Goal: Information Seeking & Learning: Find specific fact

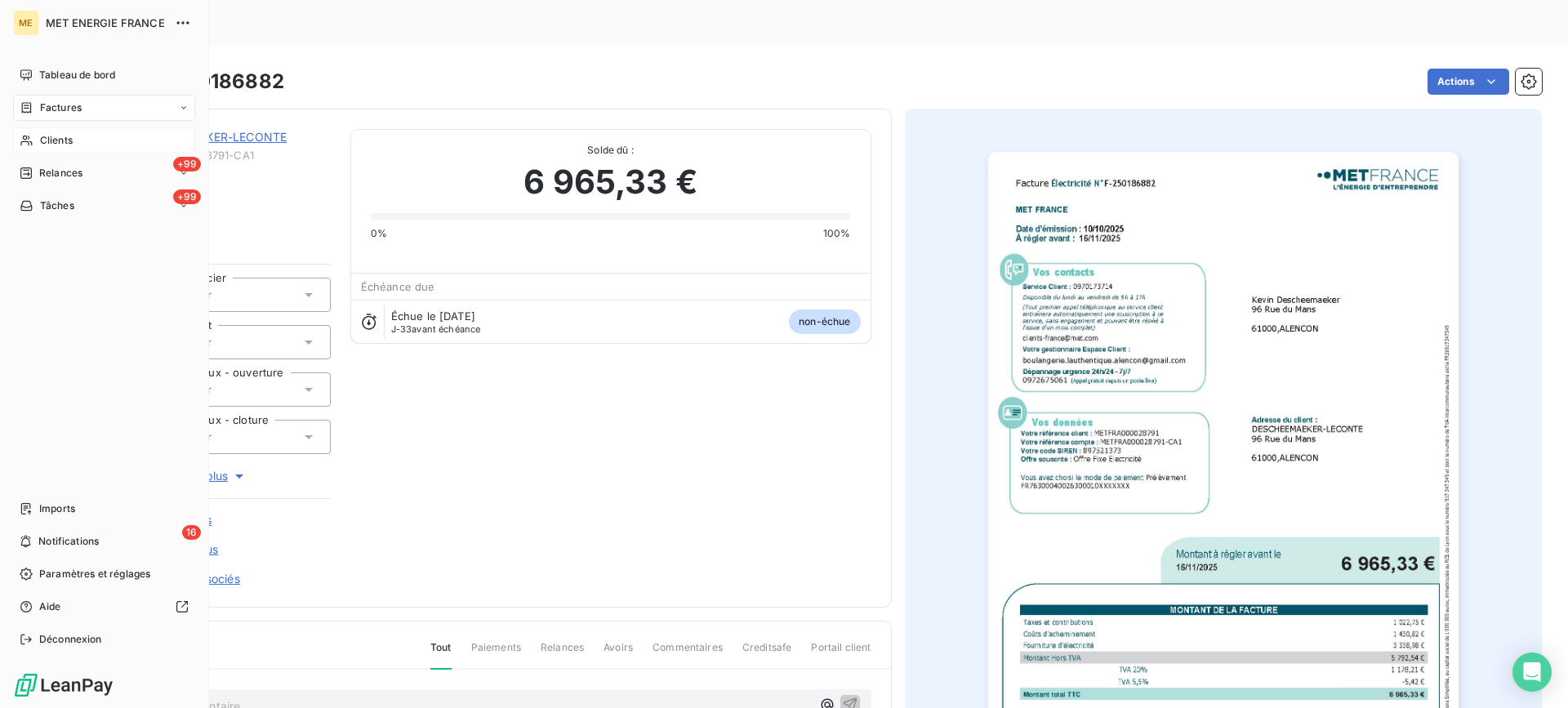
click at [32, 137] on icon at bounding box center [27, 140] width 14 height 13
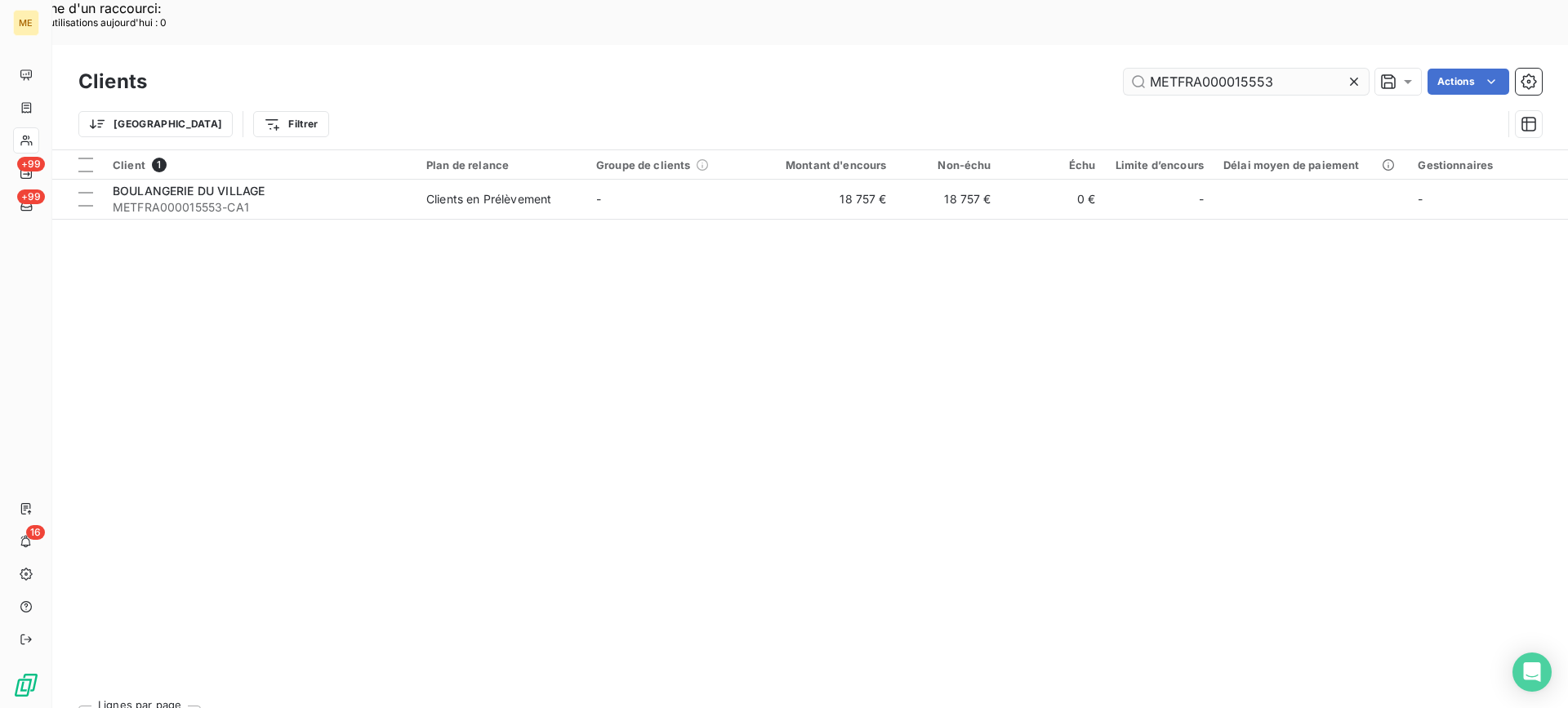
click at [1188, 68] on input "METFRA000015553" at bounding box center [1246, 82] width 245 height 27
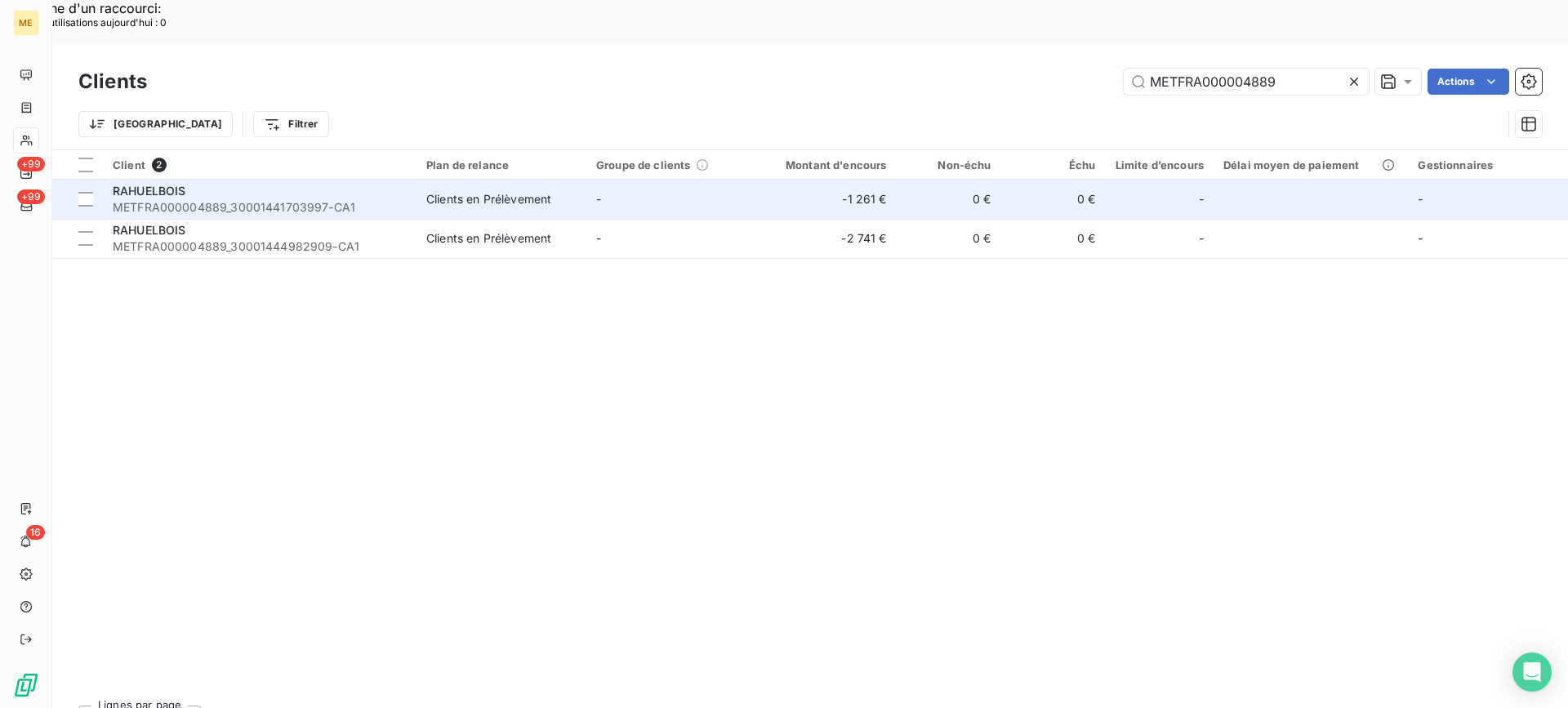
type input "METFRA000004889"
click at [237, 183] on div "RAHUELBOIS" at bounding box center [260, 191] width 294 height 16
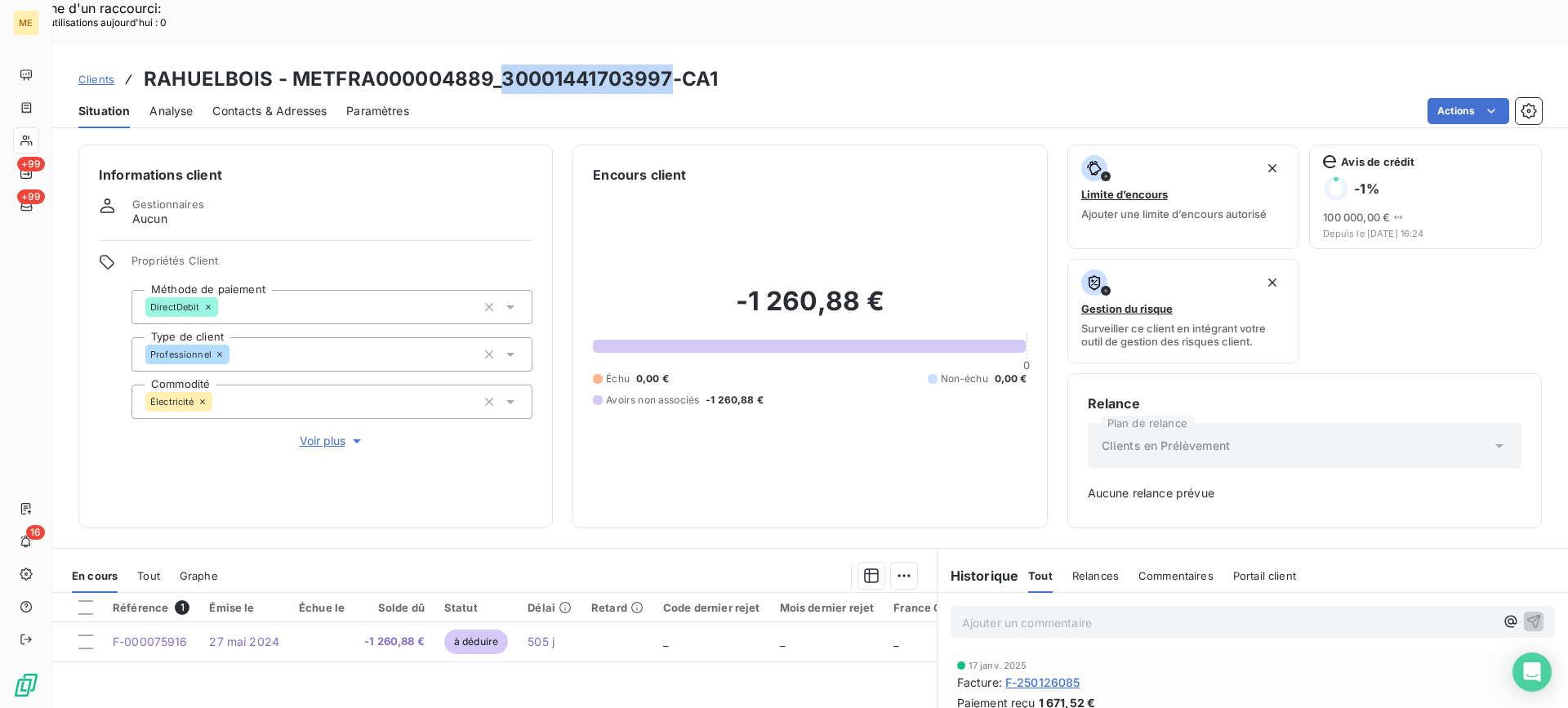
copy h3 "30001441703997"
drag, startPoint x: 500, startPoint y: 37, endPoint x: 671, endPoint y: 37, distance: 171.0
click at [671, 65] on h3 "RAHUELBOIS - METFRA000004889_30001441703997-CA1" at bounding box center [430, 79] width 575 height 29
click at [638, 98] on div "Actions" at bounding box center [985, 111] width 1113 height 27
click at [582, 65] on h3 "RAHUELBOIS - METFRA000004889_30001441703997-CA1" at bounding box center [430, 79] width 575 height 29
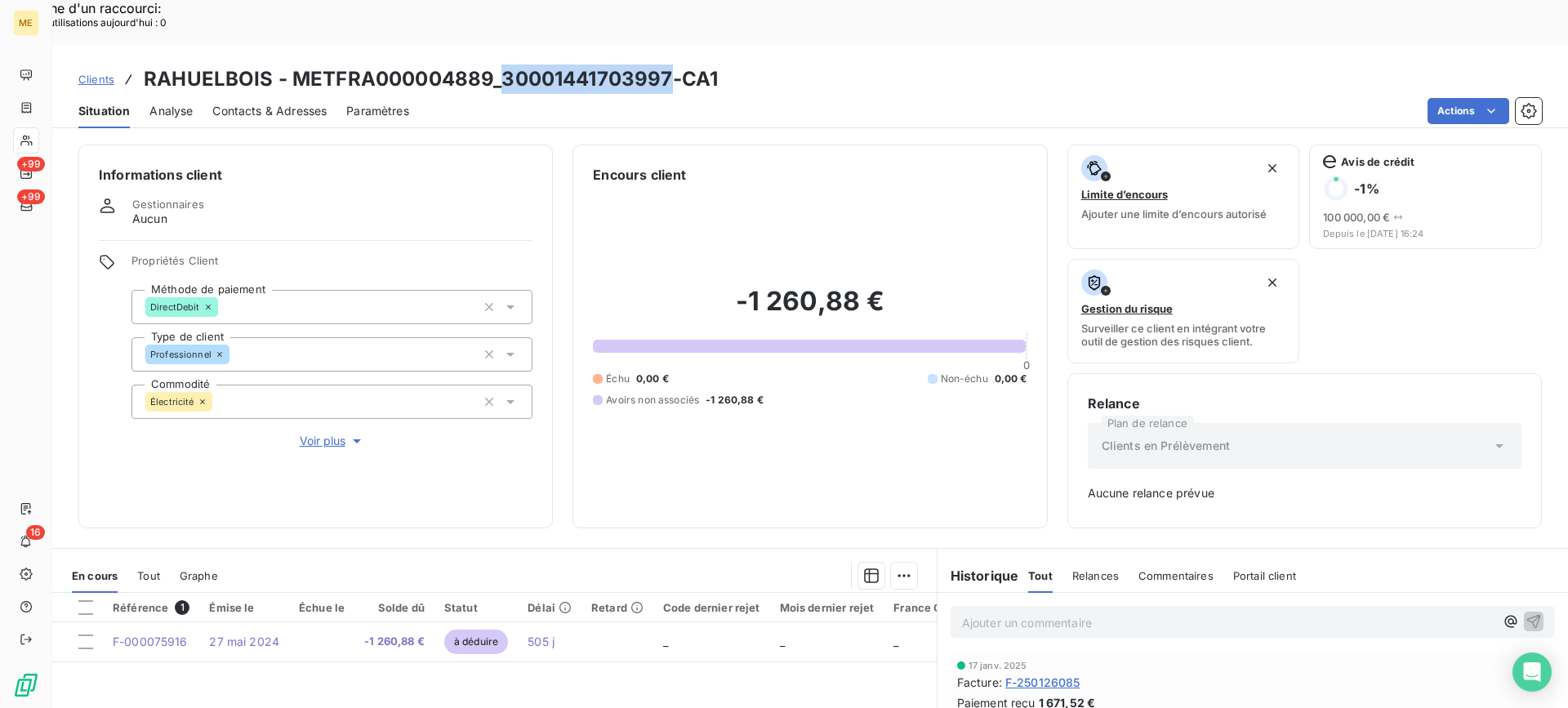
click at [730, 65] on div "Clients RAHUELBOIS - METFRA000004889_30001441703997-CA1" at bounding box center [810, 79] width 1516 height 29
copy h3 "30001441703997"
drag, startPoint x: 502, startPoint y: 28, endPoint x: 667, endPoint y: 28, distance: 165.0
click at [667, 65] on h3 "RAHUELBOIS - METFRA000004889_30001441703997-CA1" at bounding box center [430, 79] width 575 height 29
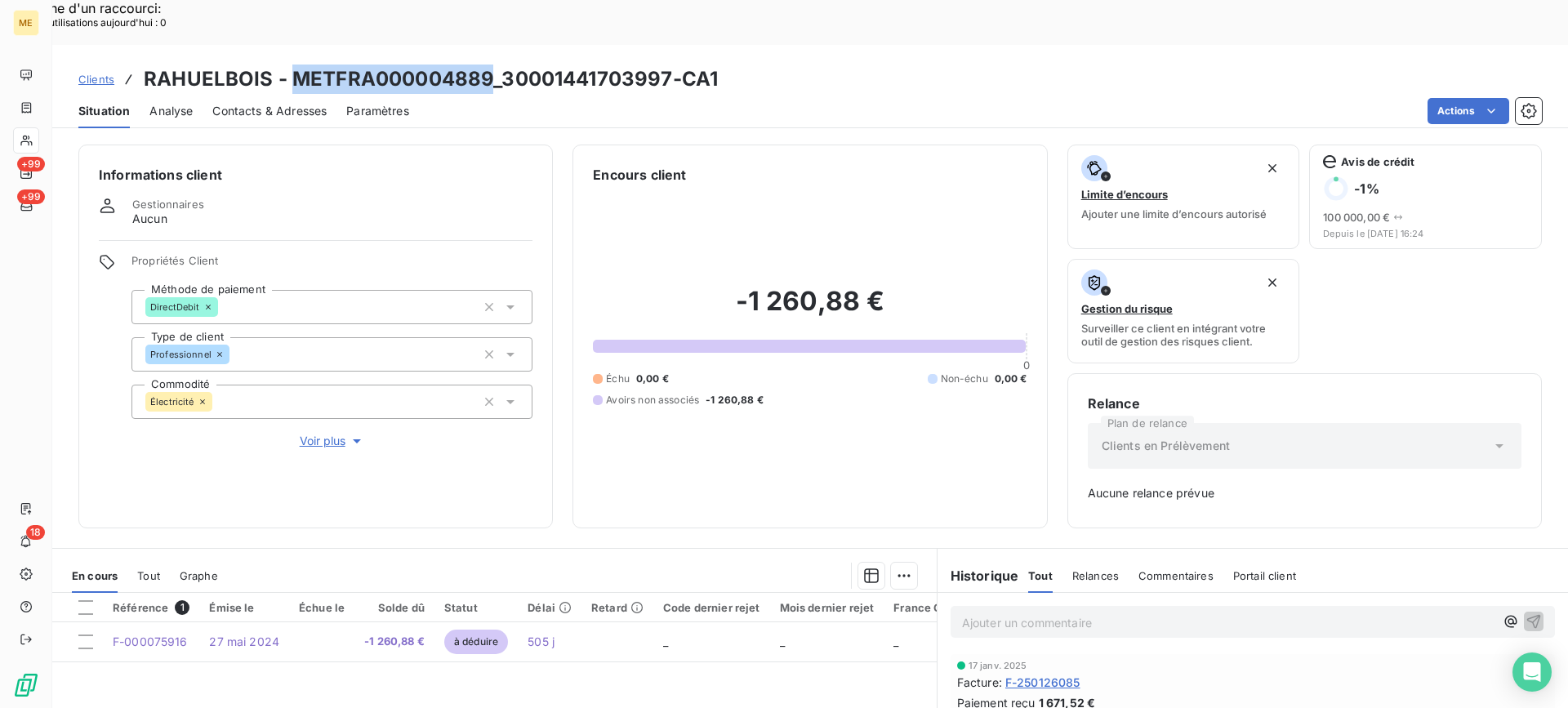
copy h3 "METFRA000004889"
drag, startPoint x: 294, startPoint y: 27, endPoint x: 489, endPoint y: 38, distance: 195.3
click at [489, 65] on h3 "RAHUELBOIS - METFRA000004889_30001441703997-CA1" at bounding box center [430, 79] width 575 height 29
click at [821, 135] on div "Informations client Gestionnaires Aucun Propriétés Client Méthode de paiement D…" at bounding box center [810, 443] width 1516 height 618
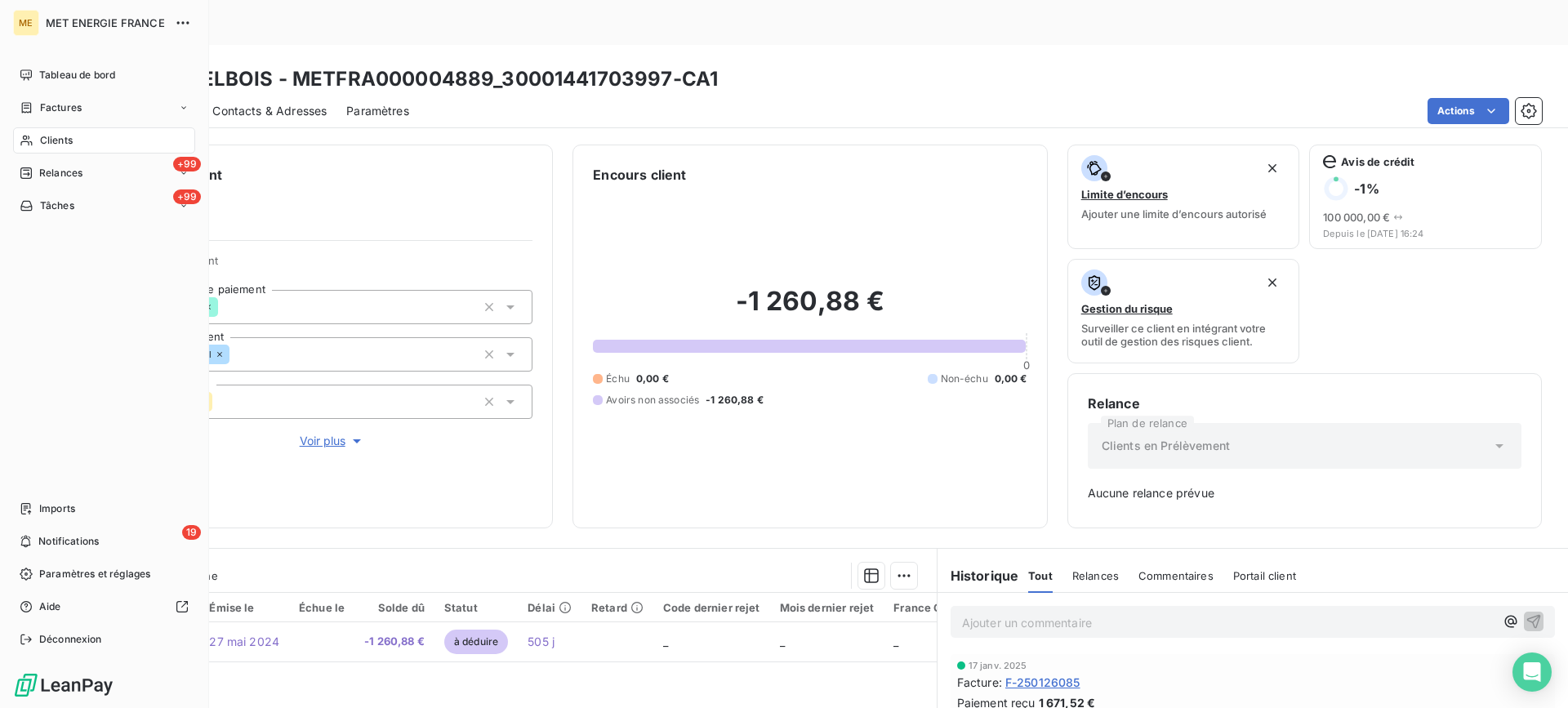
click at [37, 138] on div "Clients" at bounding box center [104, 140] width 182 height 27
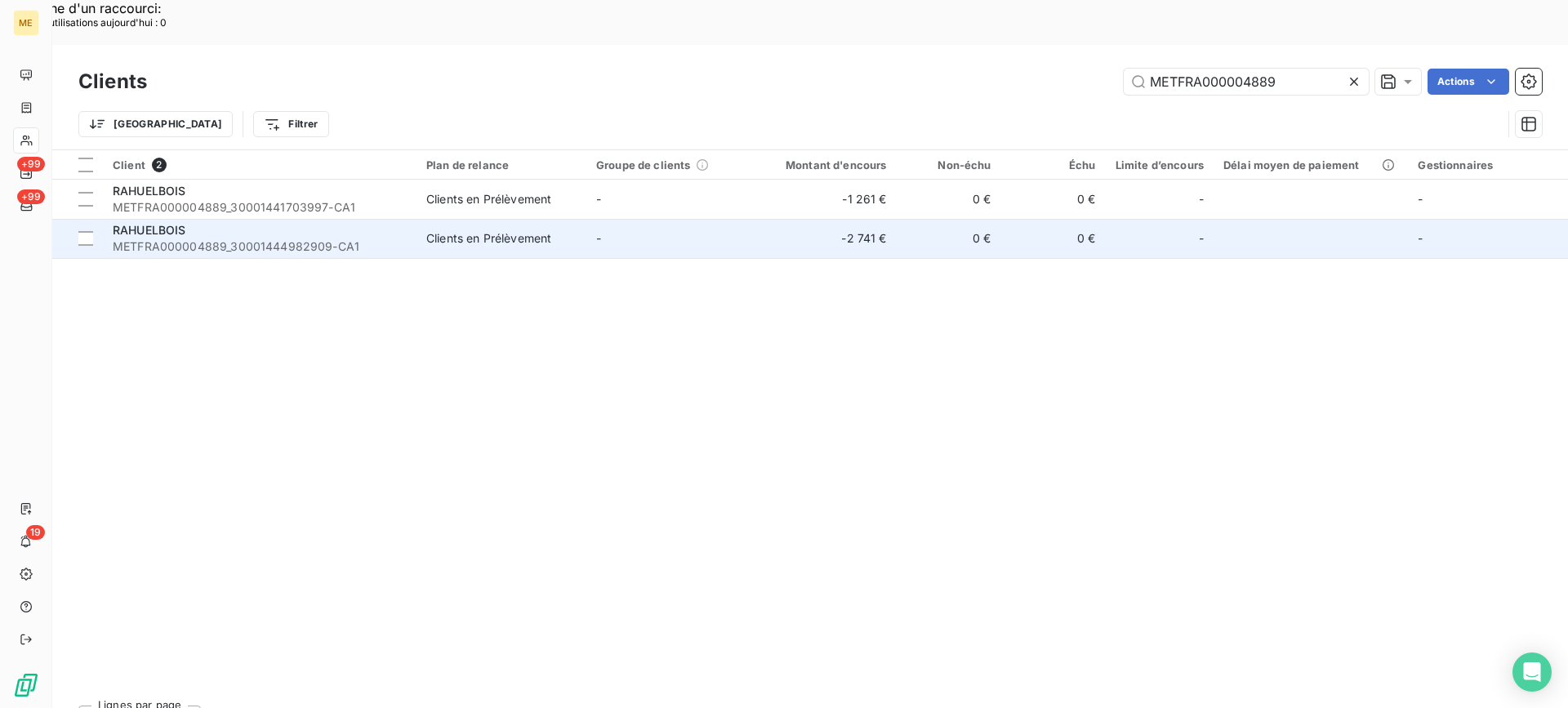
click at [467, 218] on td "Clients en Prélèvement" at bounding box center [501, 237] width 170 height 39
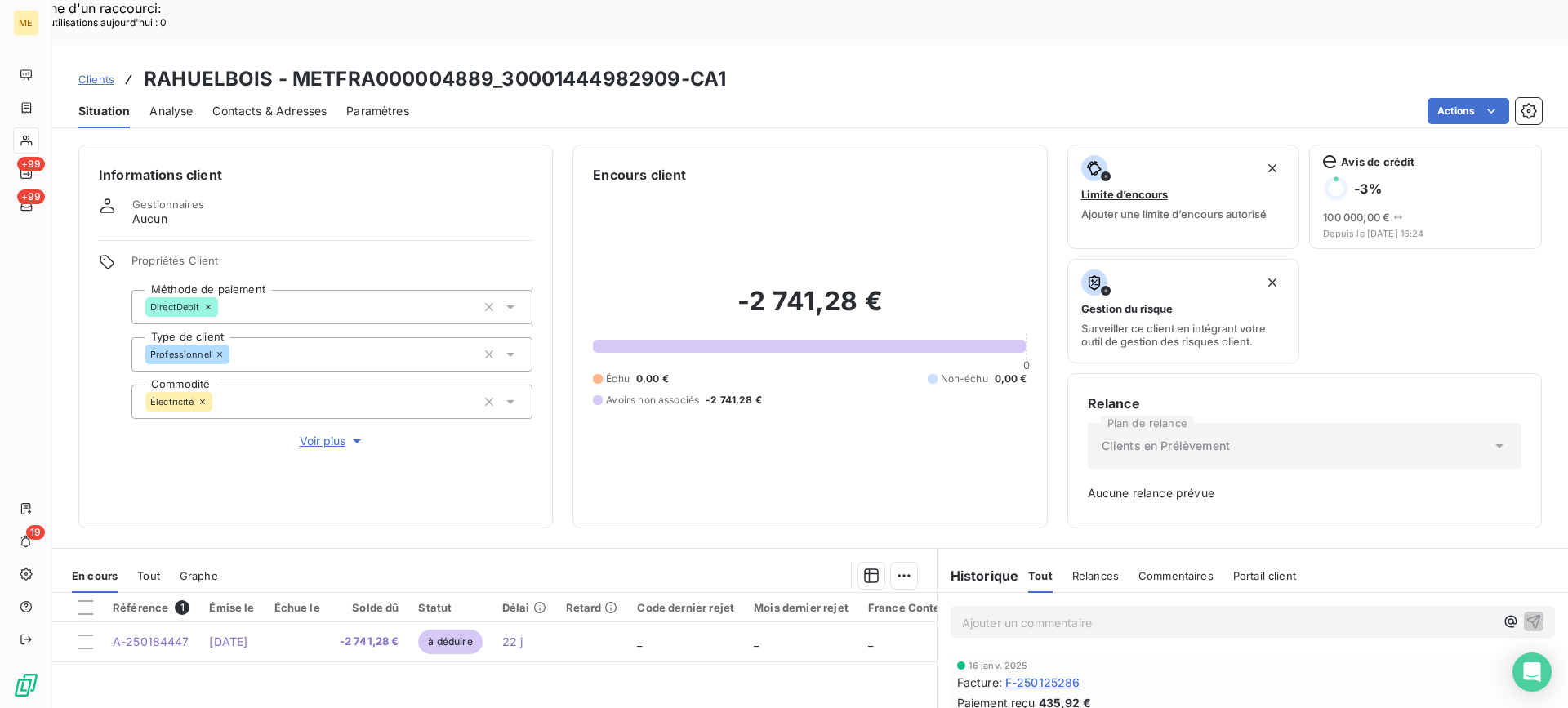
click at [504, 65] on h3 "RAHUELBOIS - METFRA000004889_30001444982909-CA1" at bounding box center [434, 79] width 582 height 29
copy h3 "30001444982909"
drag, startPoint x: 501, startPoint y: 32, endPoint x: 676, endPoint y: 31, distance: 175.0
click at [676, 65] on h3 "RAHUELBOIS - METFRA000004889_30001444982909-CA1" at bounding box center [434, 79] width 582 height 29
copy h3 "30001444982909"
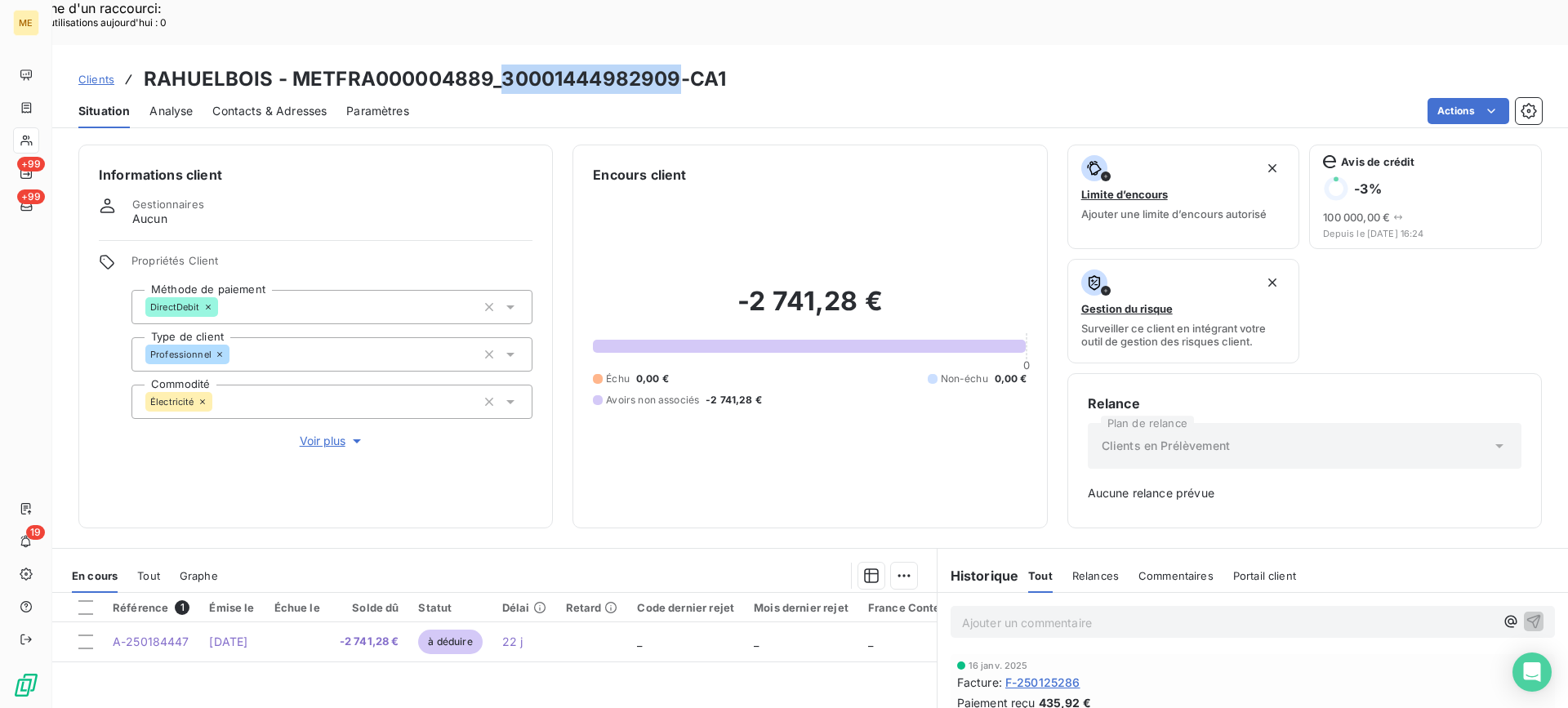
click at [435, 98] on div "Actions" at bounding box center [985, 111] width 1113 height 27
click at [518, 65] on h3 "RAHUELBOIS - METFRA000004889_30001444982909-CA1" at bounding box center [434, 79] width 582 height 29
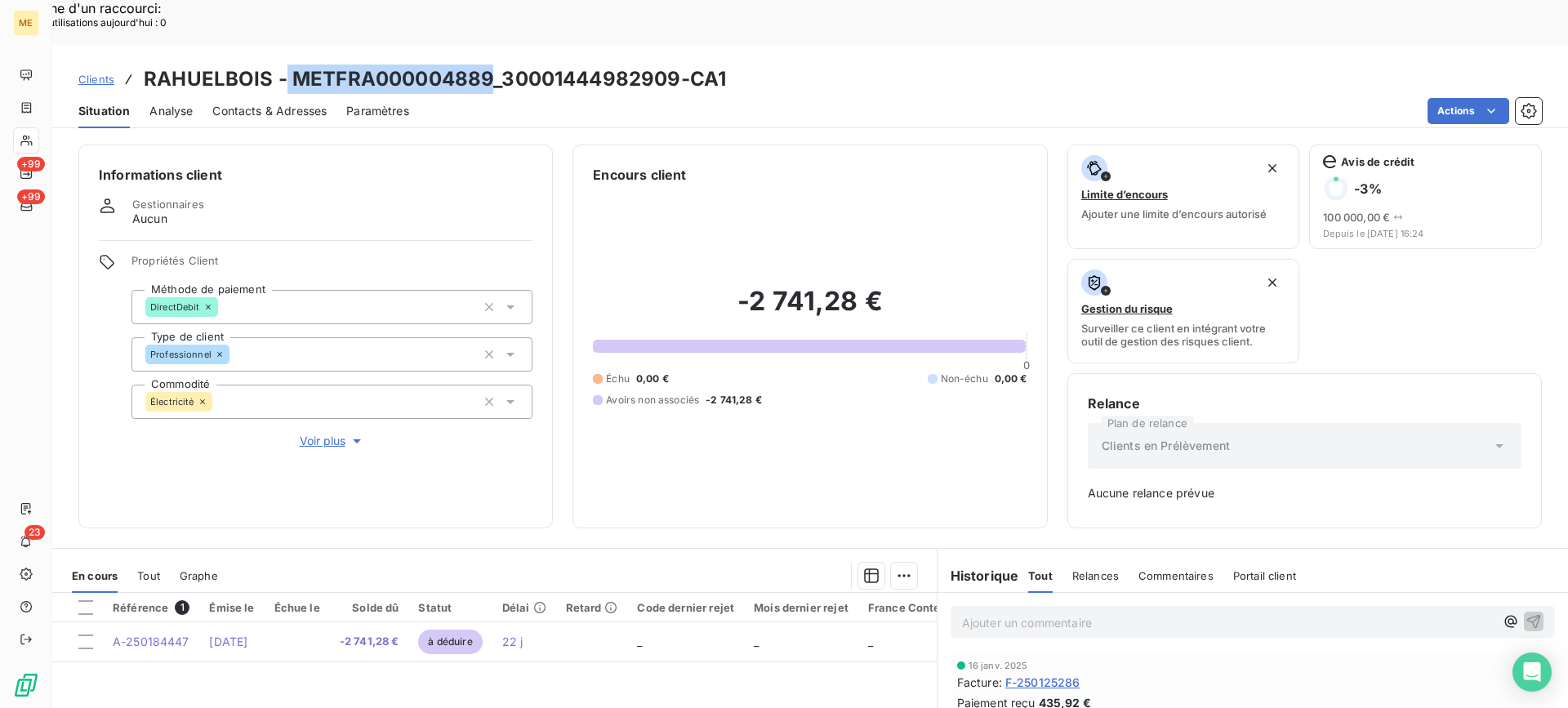
drag, startPoint x: 286, startPoint y: 30, endPoint x: 486, endPoint y: 37, distance: 200.1
click at [486, 65] on h3 "RAHUELBOIS - METFRA000004889_30001444982909-CA1" at bounding box center [434, 79] width 582 height 29
click at [398, 65] on h3 "RAHUELBOIS - METFRA000004889_30001444982909-CA1" at bounding box center [434, 79] width 582 height 29
copy h3 "METFRA000004889"
drag, startPoint x: 295, startPoint y: 35, endPoint x: 492, endPoint y: 31, distance: 197.0
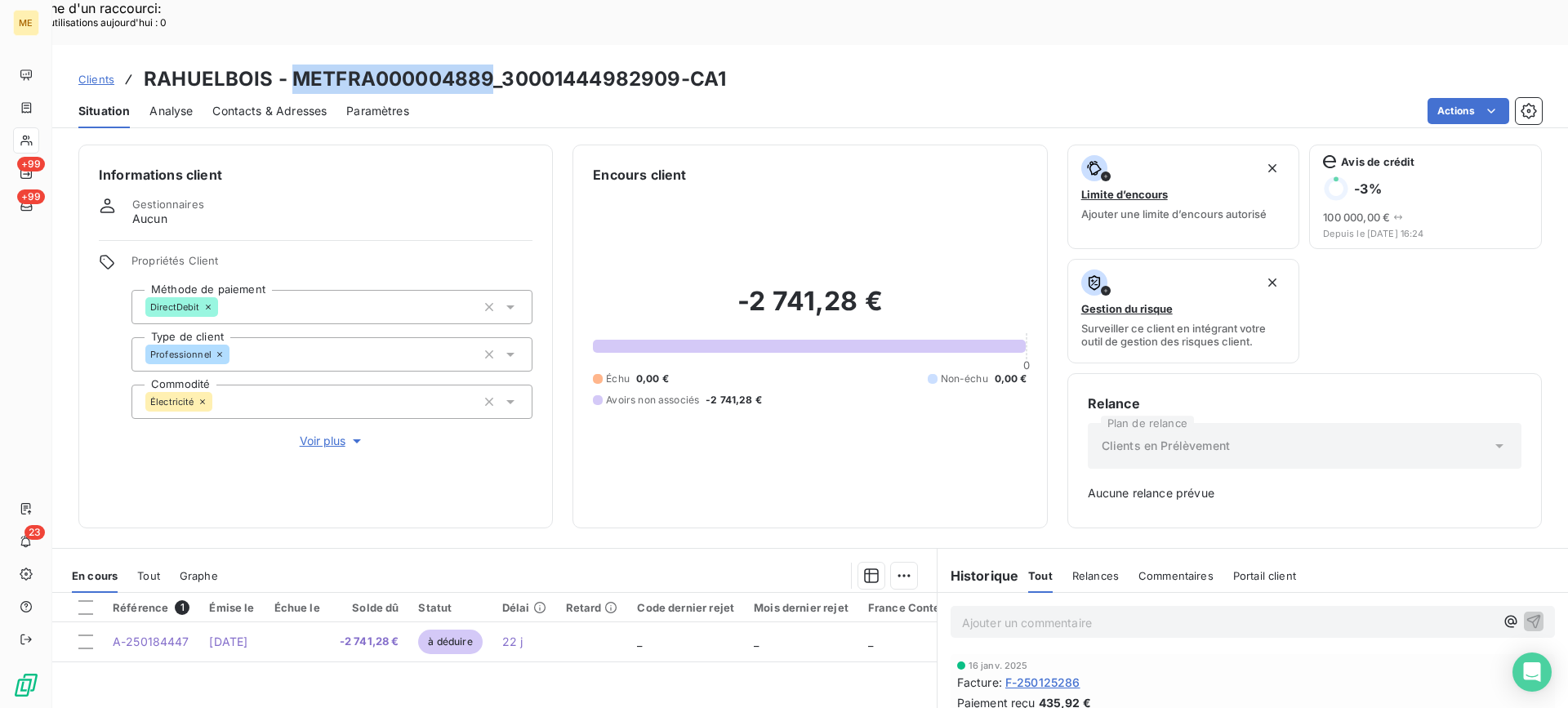
click at [492, 65] on h3 "RAHUELBOIS - METFRA000004889_30001444982909-CA1" at bounding box center [434, 79] width 582 height 29
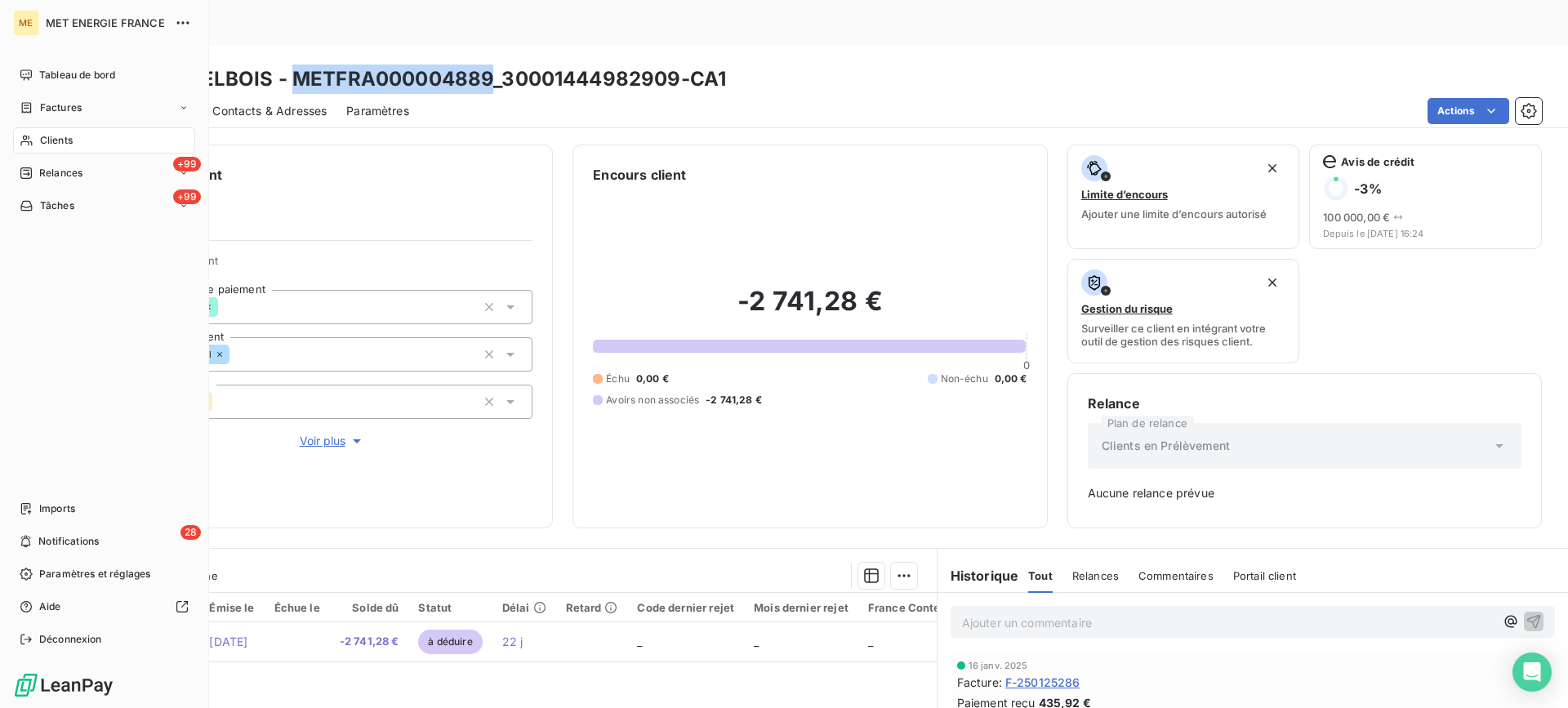
click at [66, 146] on span "Clients" at bounding box center [56, 140] width 32 height 14
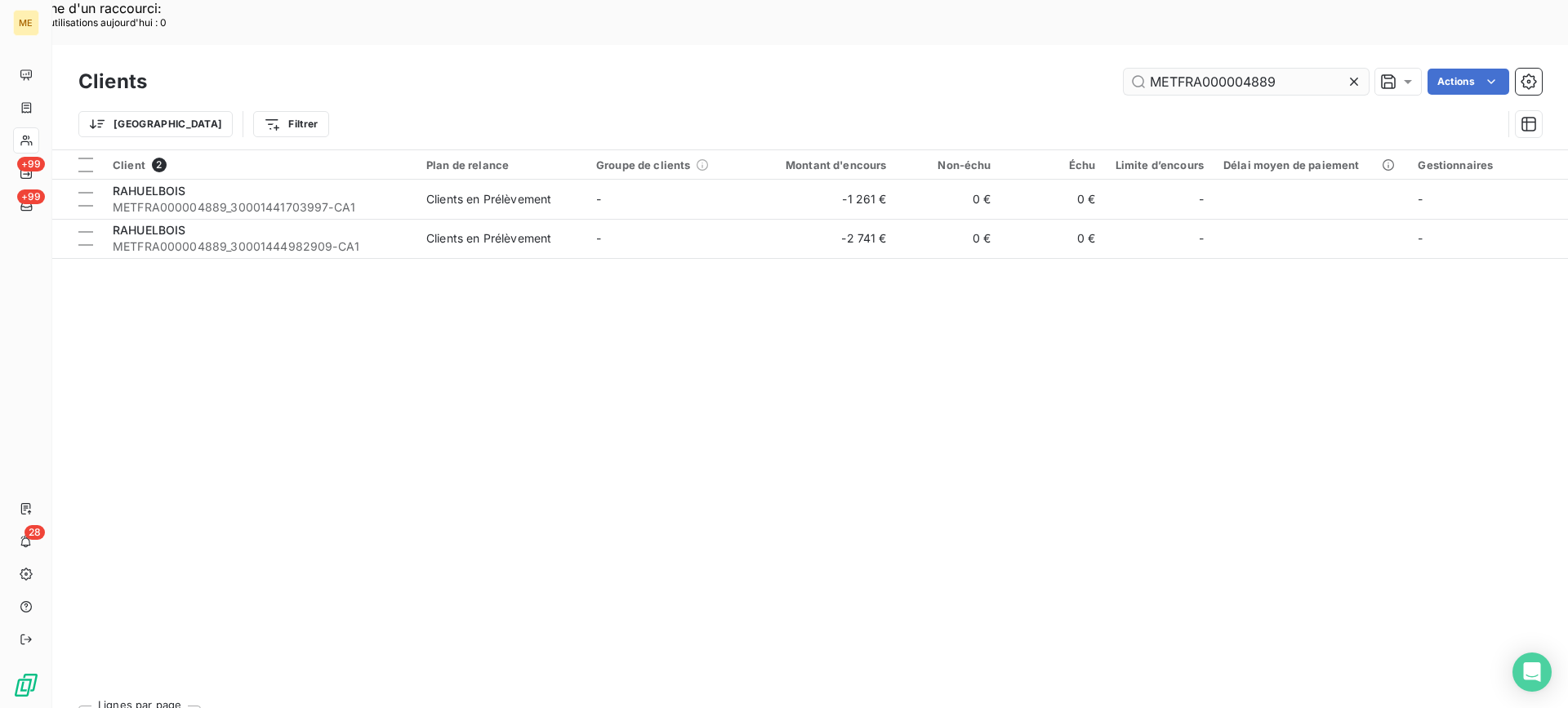
click at [1199, 68] on input "METFRA000004889" at bounding box center [1246, 82] width 245 height 27
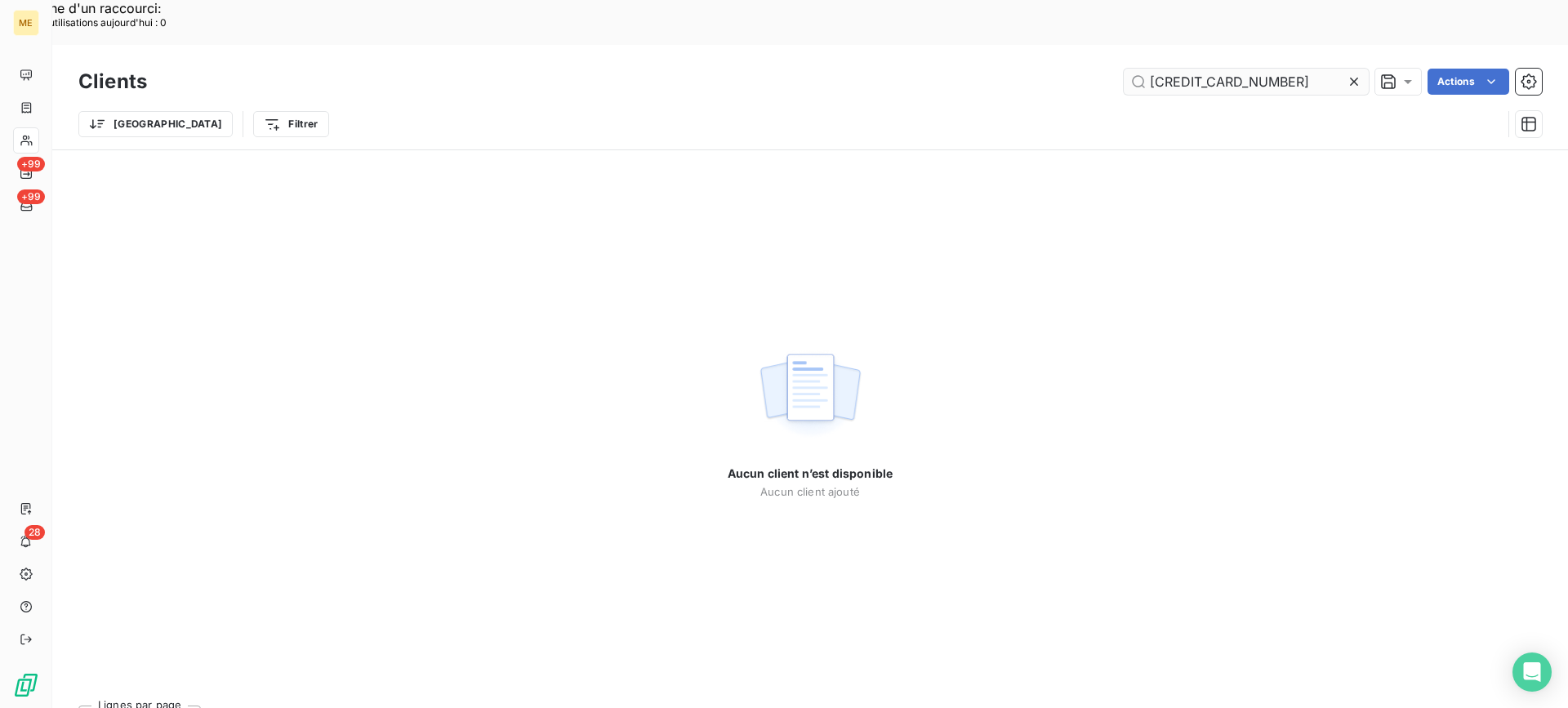
click at [1150, 68] on input "[CREDIT_CARD_NUMBER]" at bounding box center [1246, 82] width 245 height 27
type input "[CREDIT_CARD_NUMBER]"
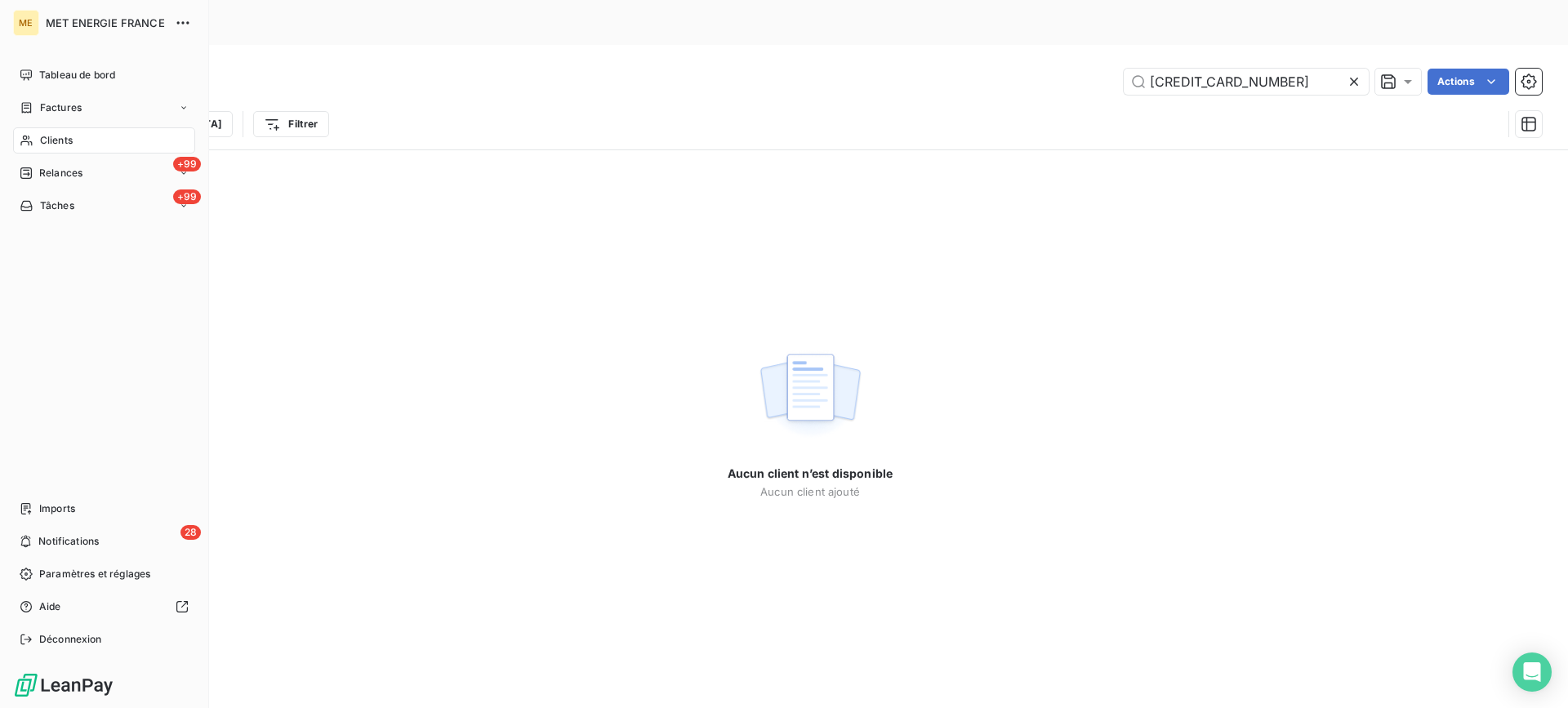
drag, startPoint x: 47, startPoint y: 138, endPoint x: 168, endPoint y: 123, distance: 121.9
click at [47, 138] on span "Clients" at bounding box center [56, 140] width 32 height 14
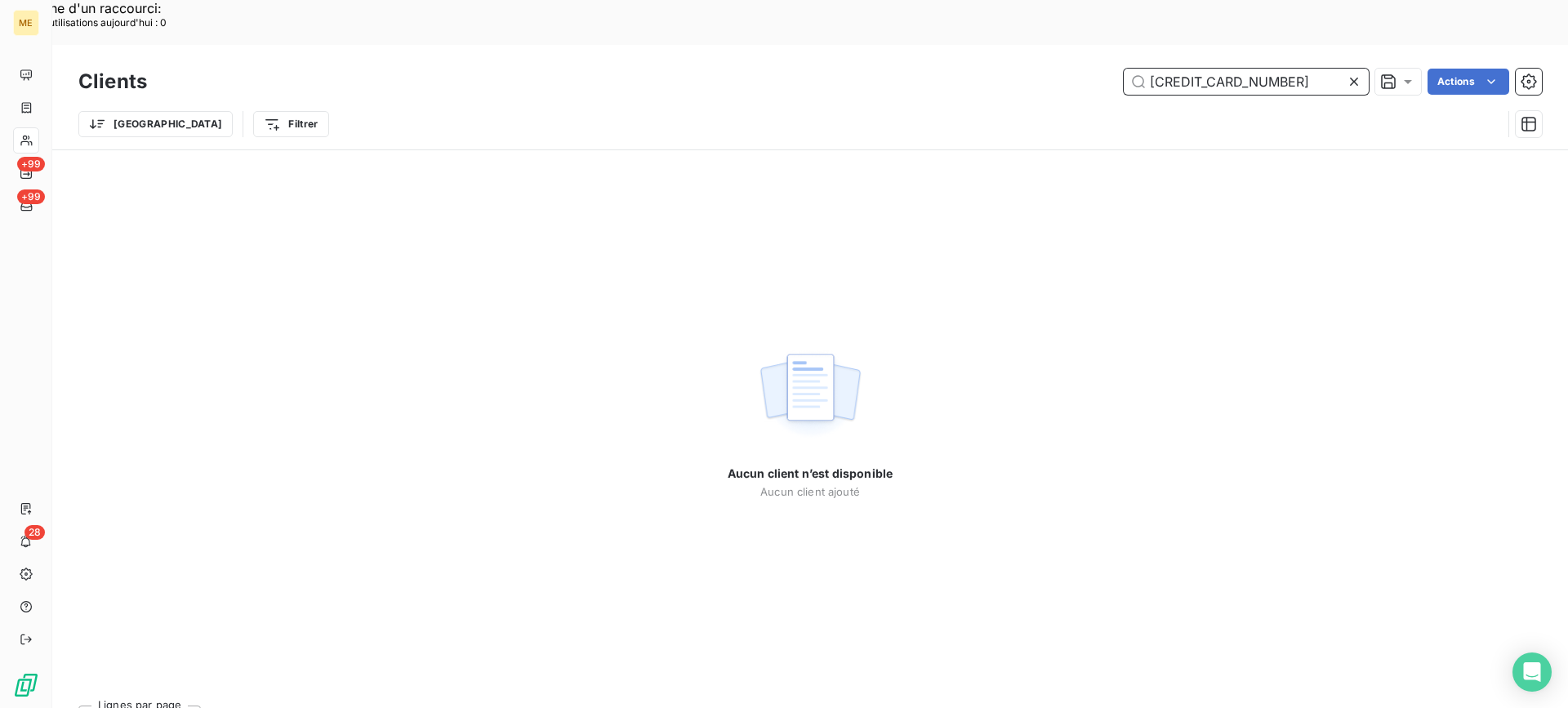
drag, startPoint x: 1299, startPoint y: 27, endPoint x: 1128, endPoint y: 43, distance: 171.7
click at [1128, 68] on input "[CREDIT_CARD_NUMBER]" at bounding box center [1246, 82] width 245 height 27
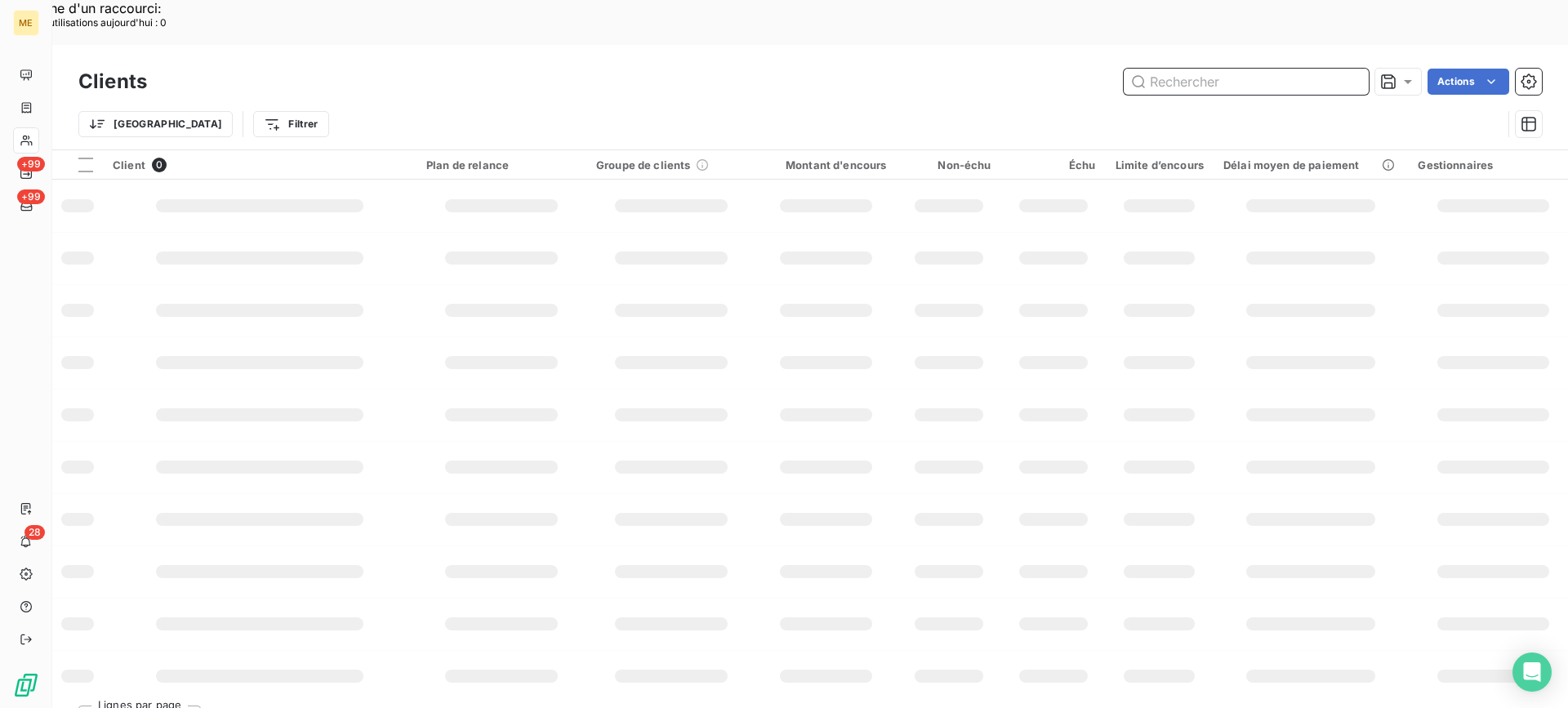
paste input "METFRA000018098"
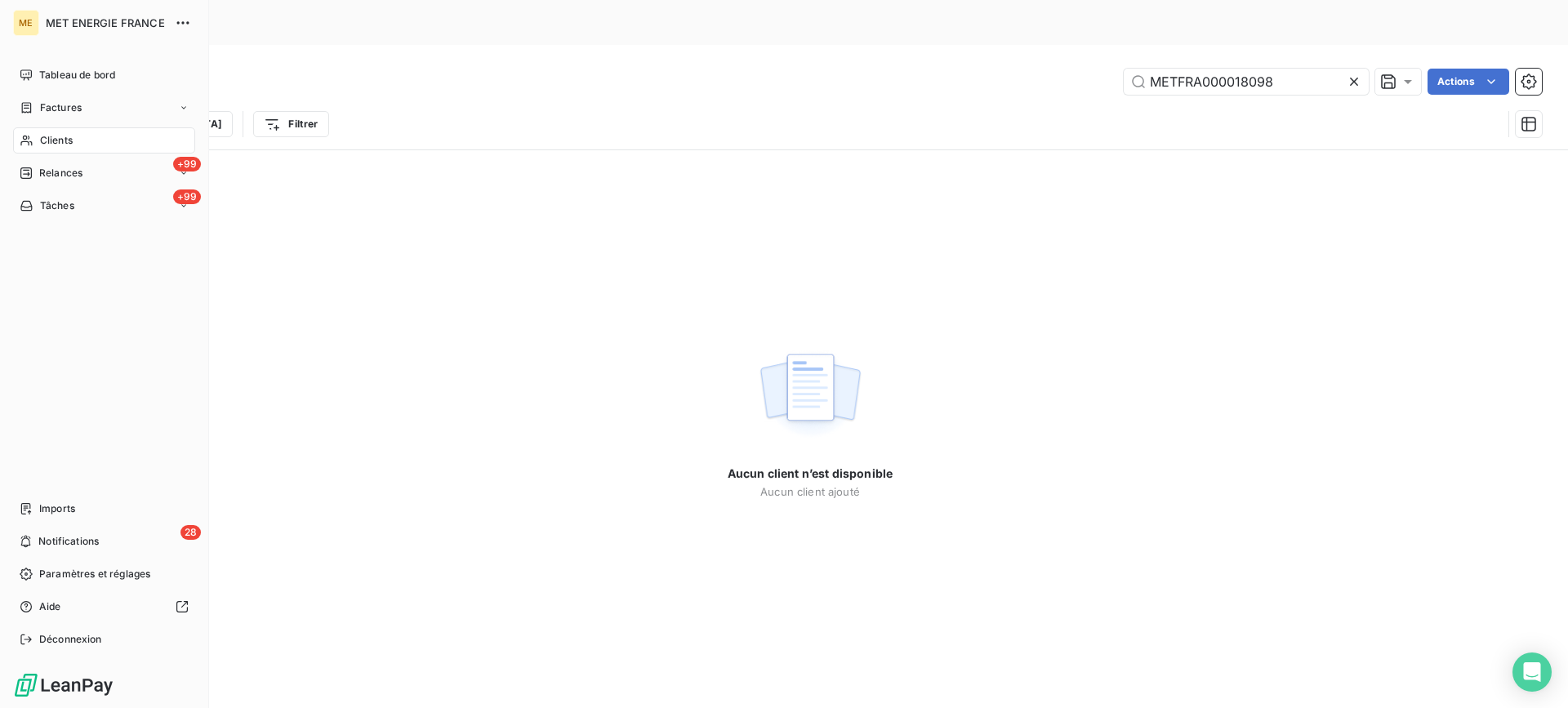
click at [15, 133] on div "Clients" at bounding box center [104, 140] width 182 height 27
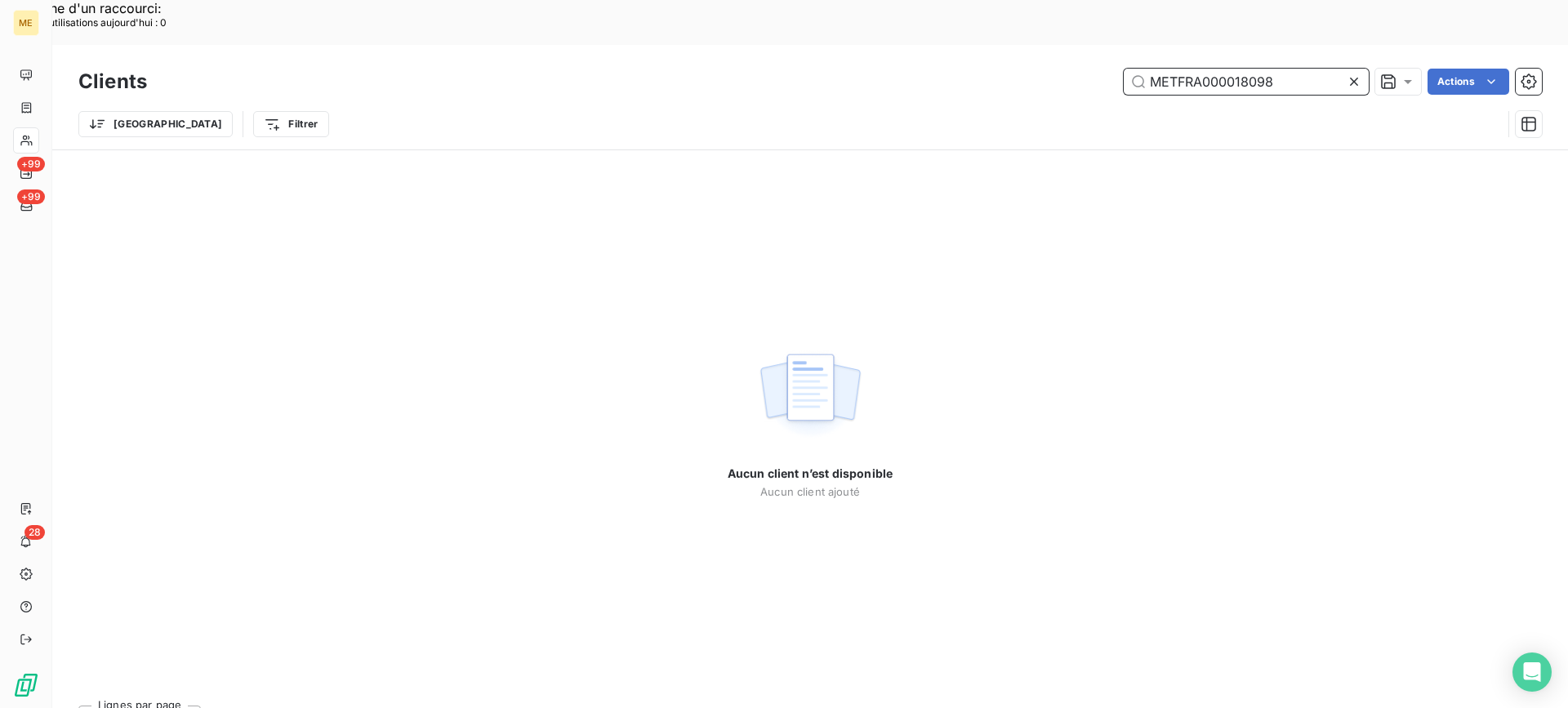
click at [1233, 68] on input "METFRA000018098" at bounding box center [1246, 82] width 245 height 27
paste input "02412300898773"
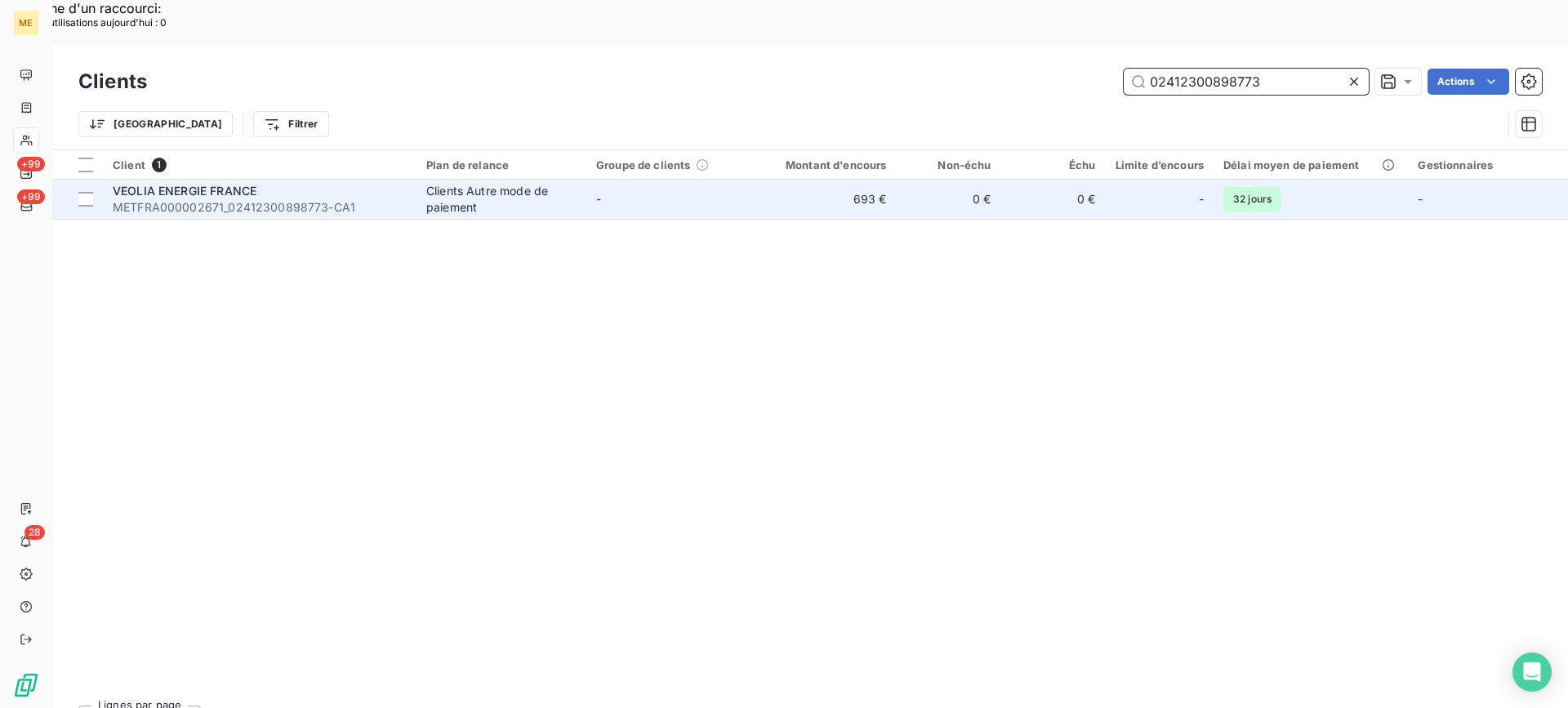
type input "02412300898773"
click at [228, 199] on span "METFRA000002671_02412300898773-CA1" at bounding box center [260, 207] width 294 height 16
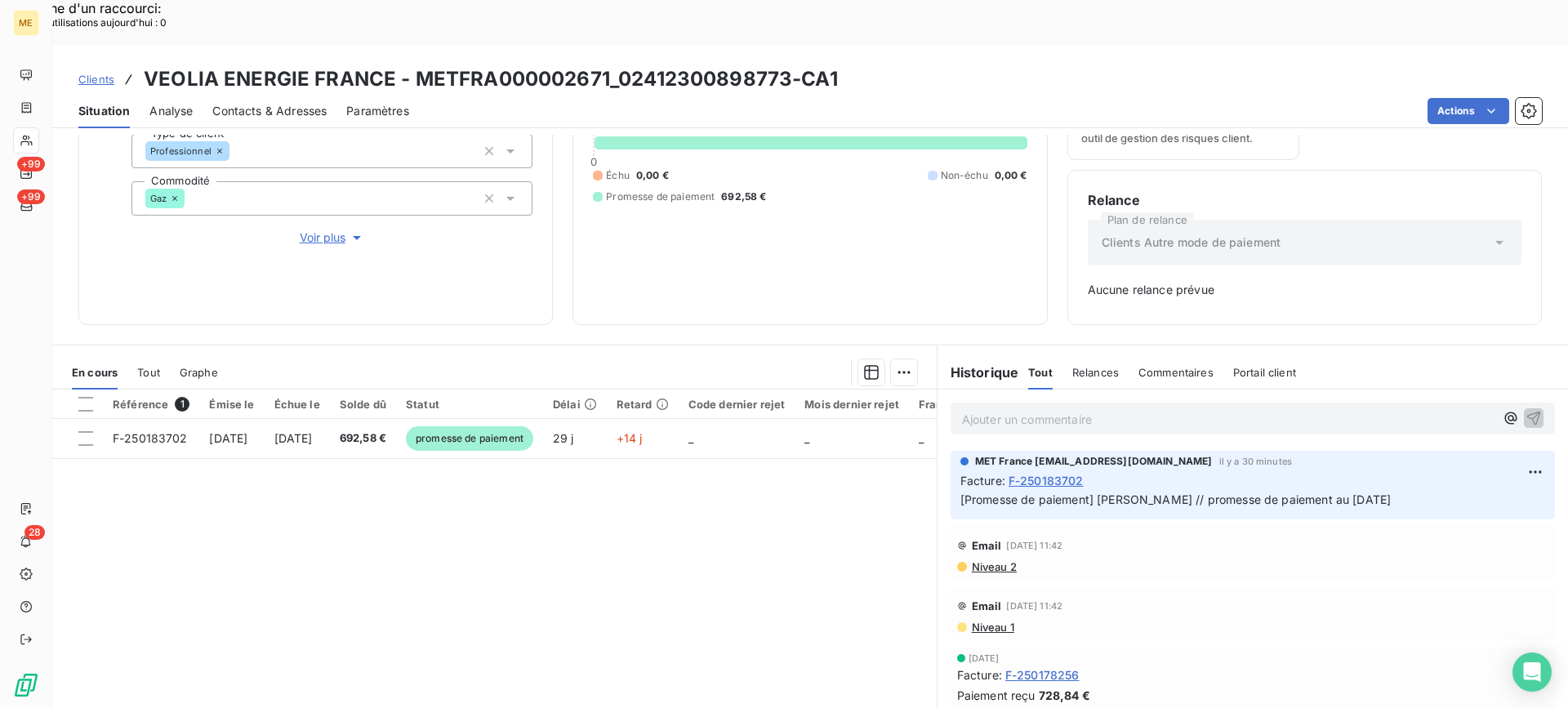
click at [15, 142] on div at bounding box center [27, 140] width 27 height 27
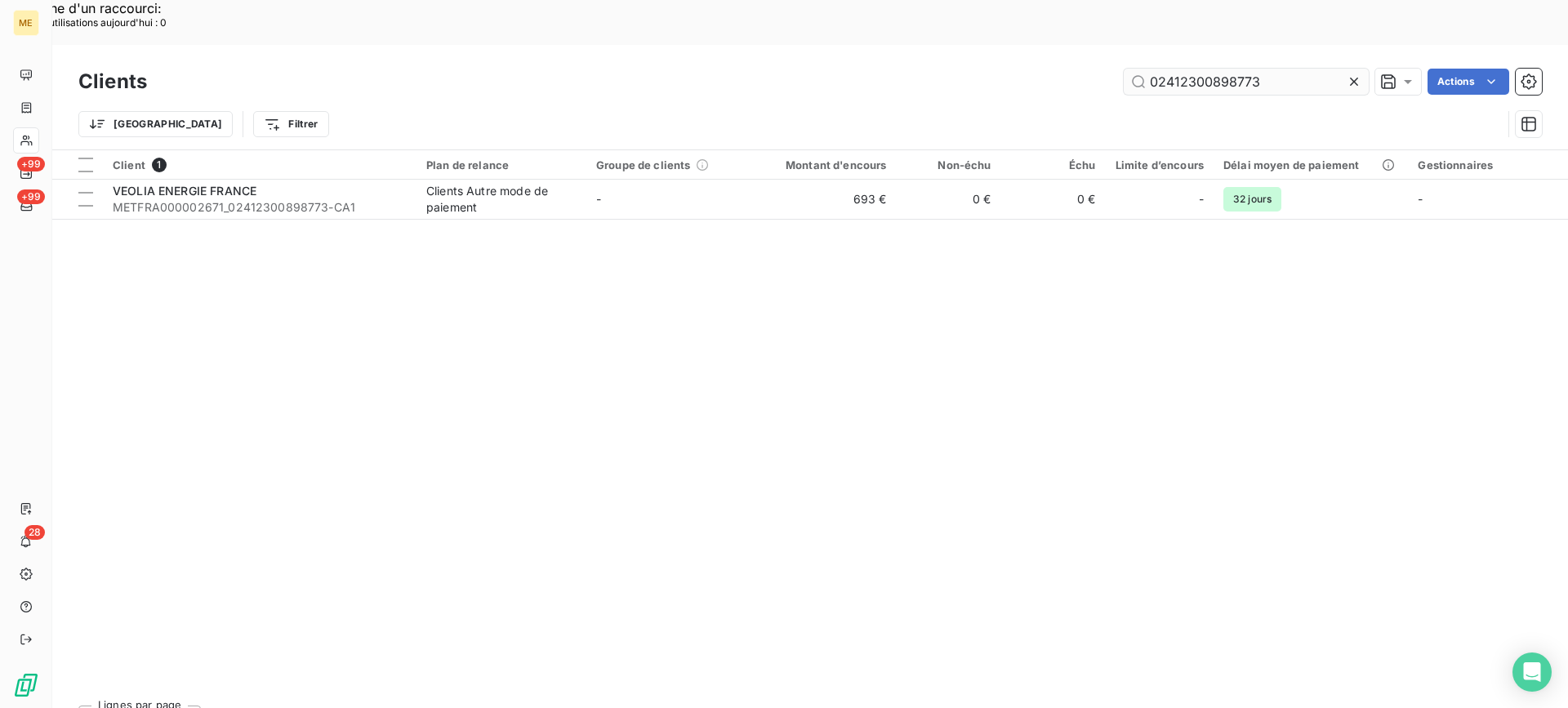
click at [1214, 68] on input "02412300898773" at bounding box center [1246, 82] width 245 height 27
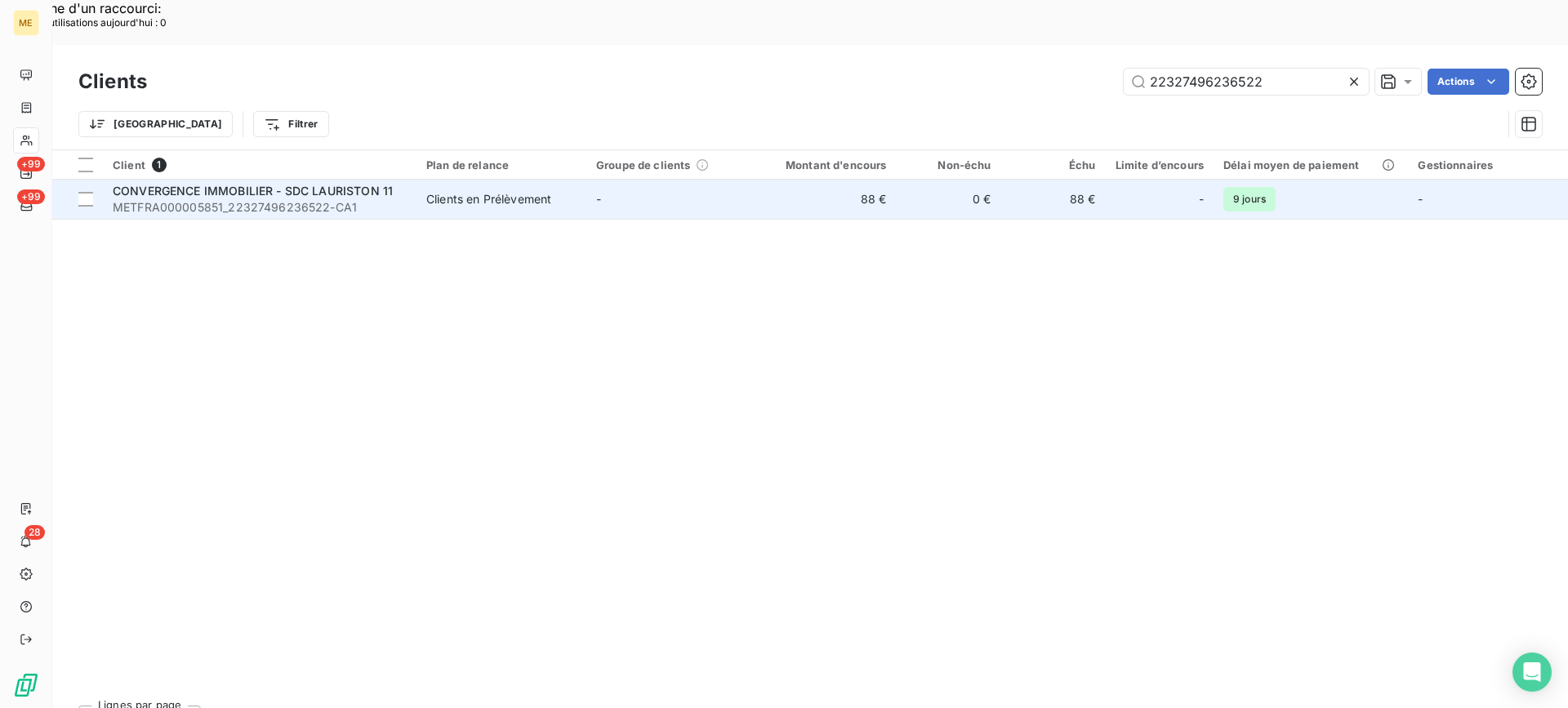
type input "22327496236522"
click at [182, 199] on span "METFRA000005851_22327496236522-CA1" at bounding box center [260, 207] width 294 height 16
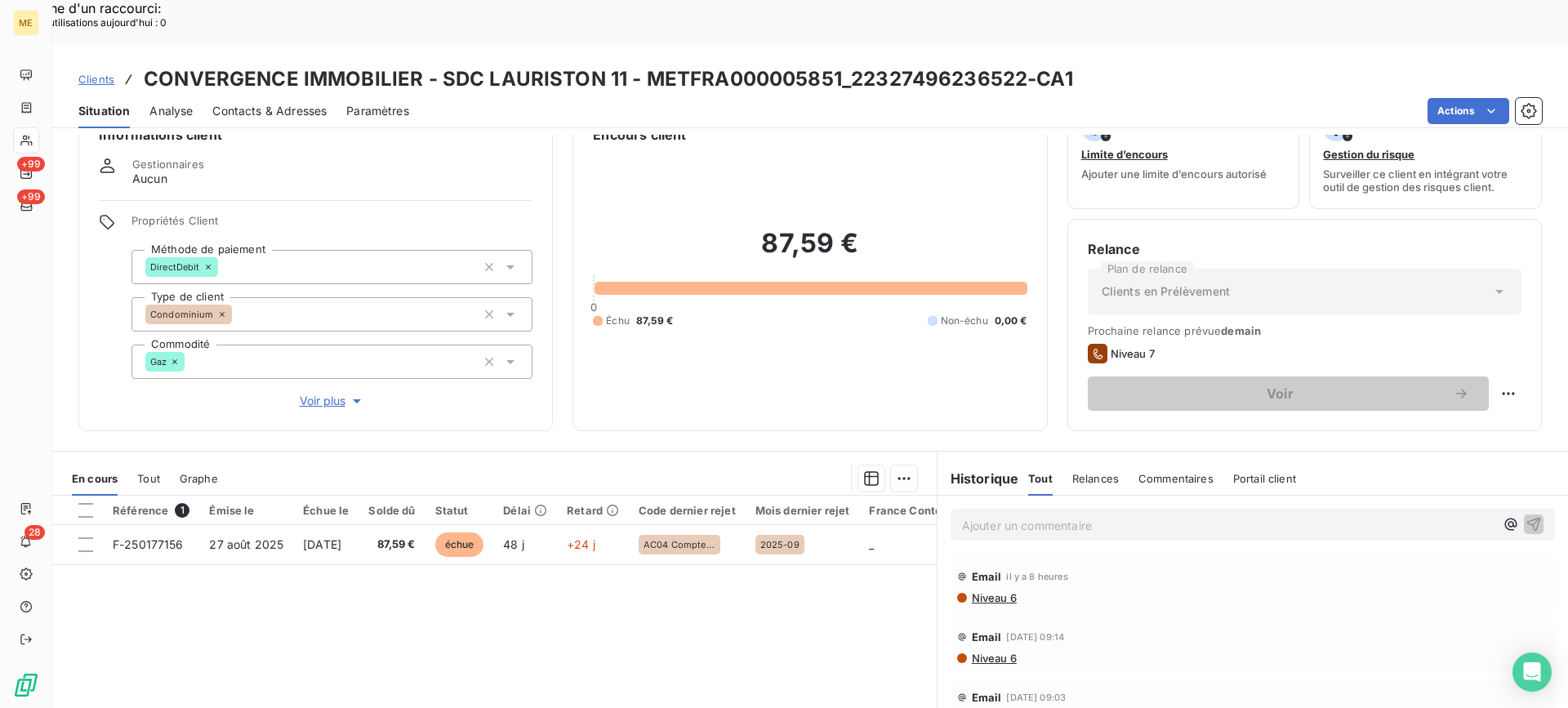
scroll to position [82, 0]
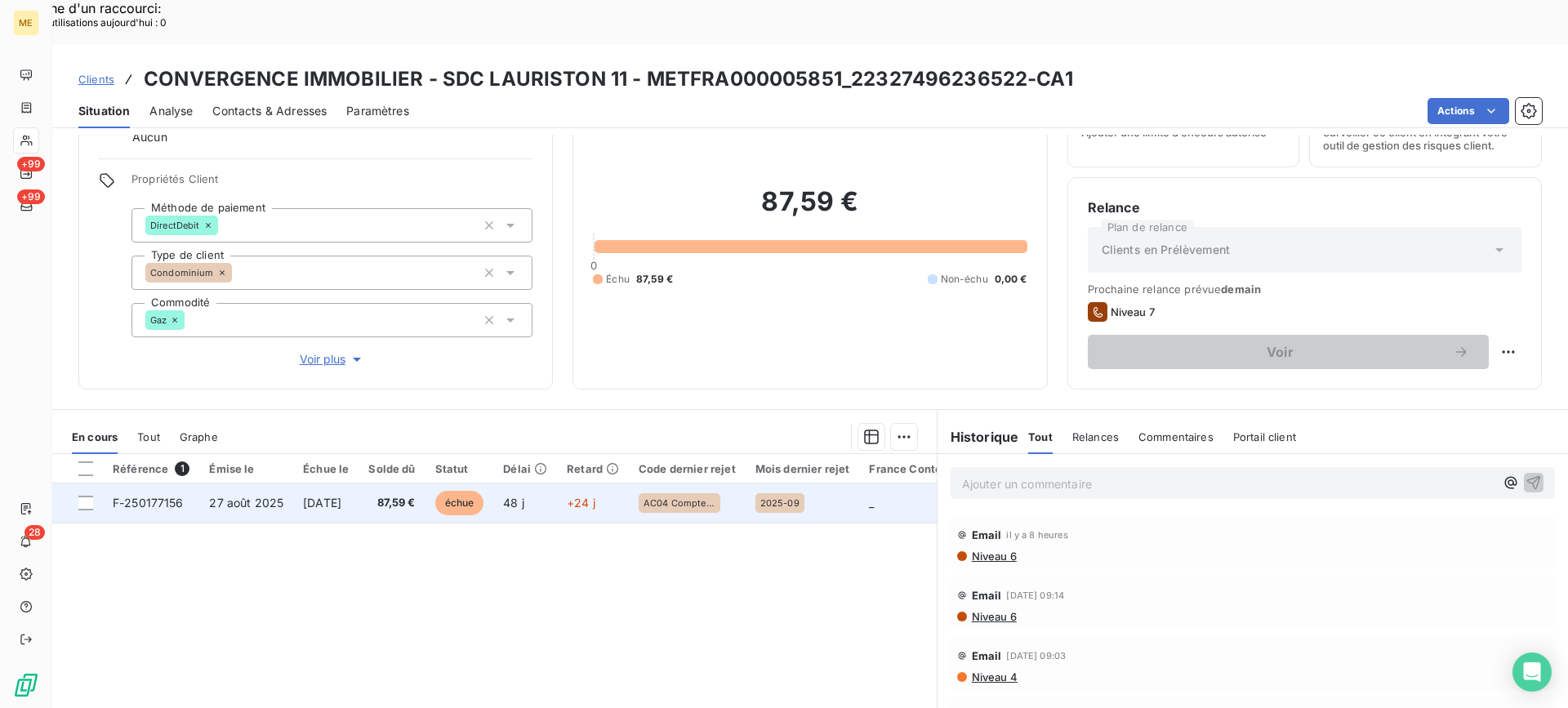
click at [720, 493] on div "AC04 Compte clos" at bounding box center [679, 502] width 82 height 20
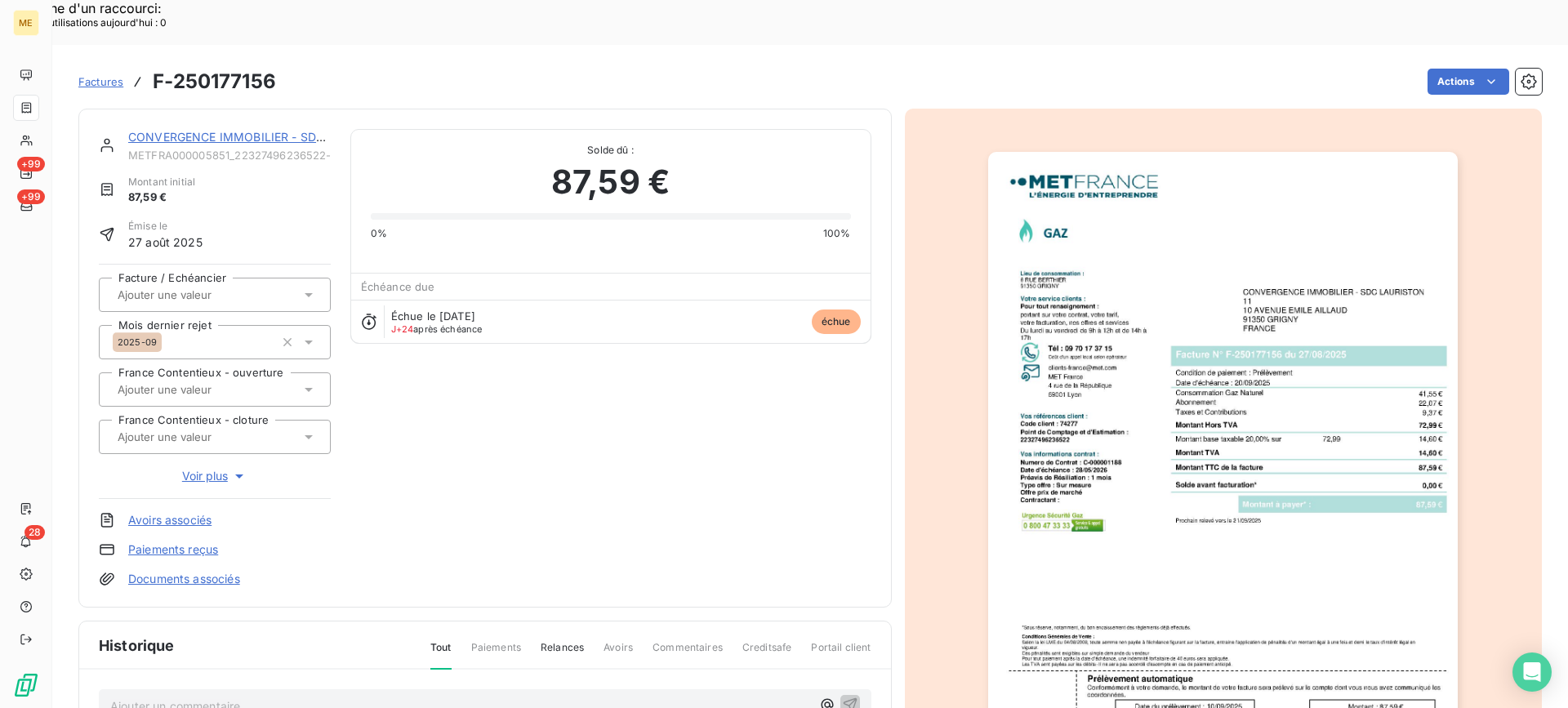
click at [300, 129] on div "CONVERGENCE IMMOBILIER - SDC LAURISTON 11" at bounding box center [229, 137] width 202 height 16
click at [299, 130] on link "CONVERGENCE IMMOBILIER - SDC LAURISTON 11" at bounding box center [268, 137] width 280 height 14
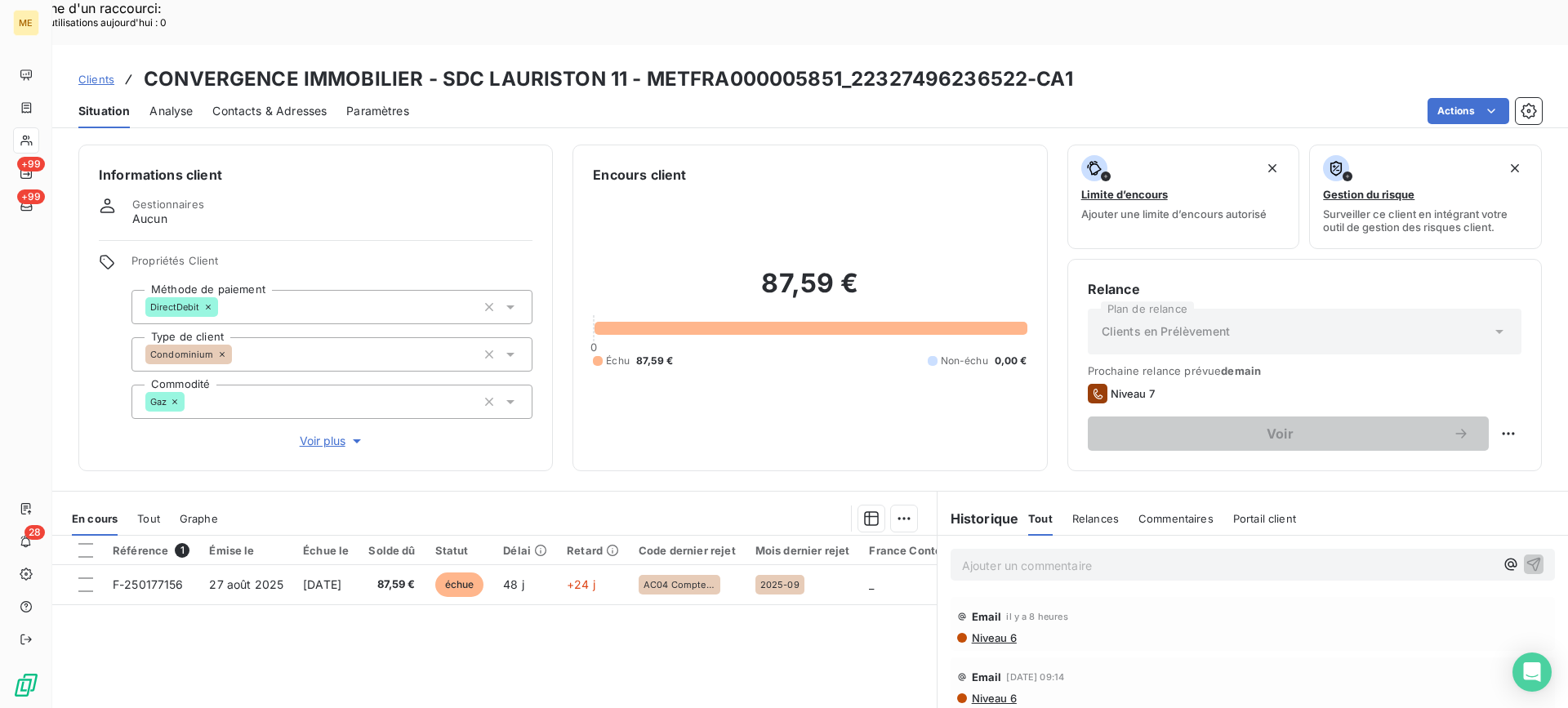
click at [159, 512] on span "Tout" at bounding box center [148, 518] width 23 height 13
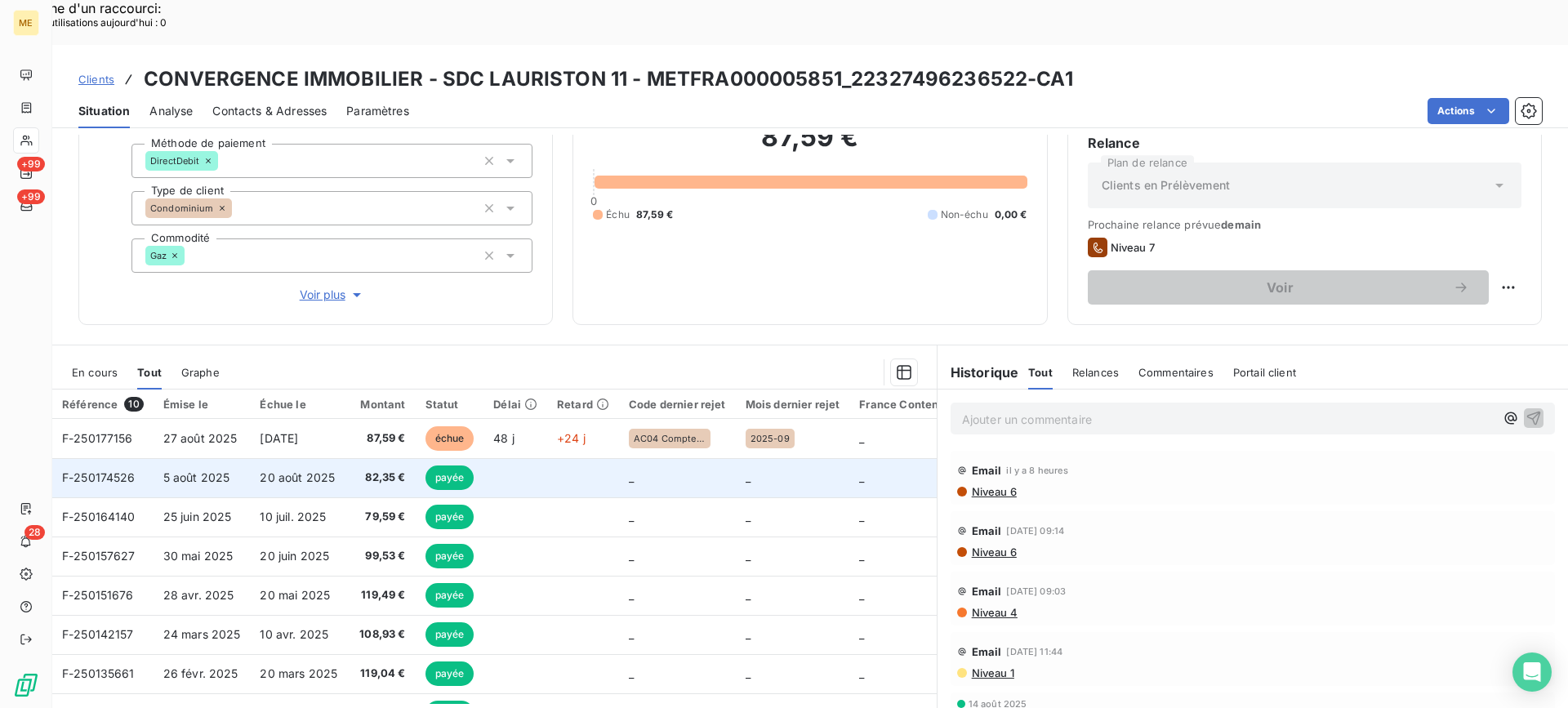
click at [365, 457] on td "82,35 €" at bounding box center [380, 476] width 67 height 39
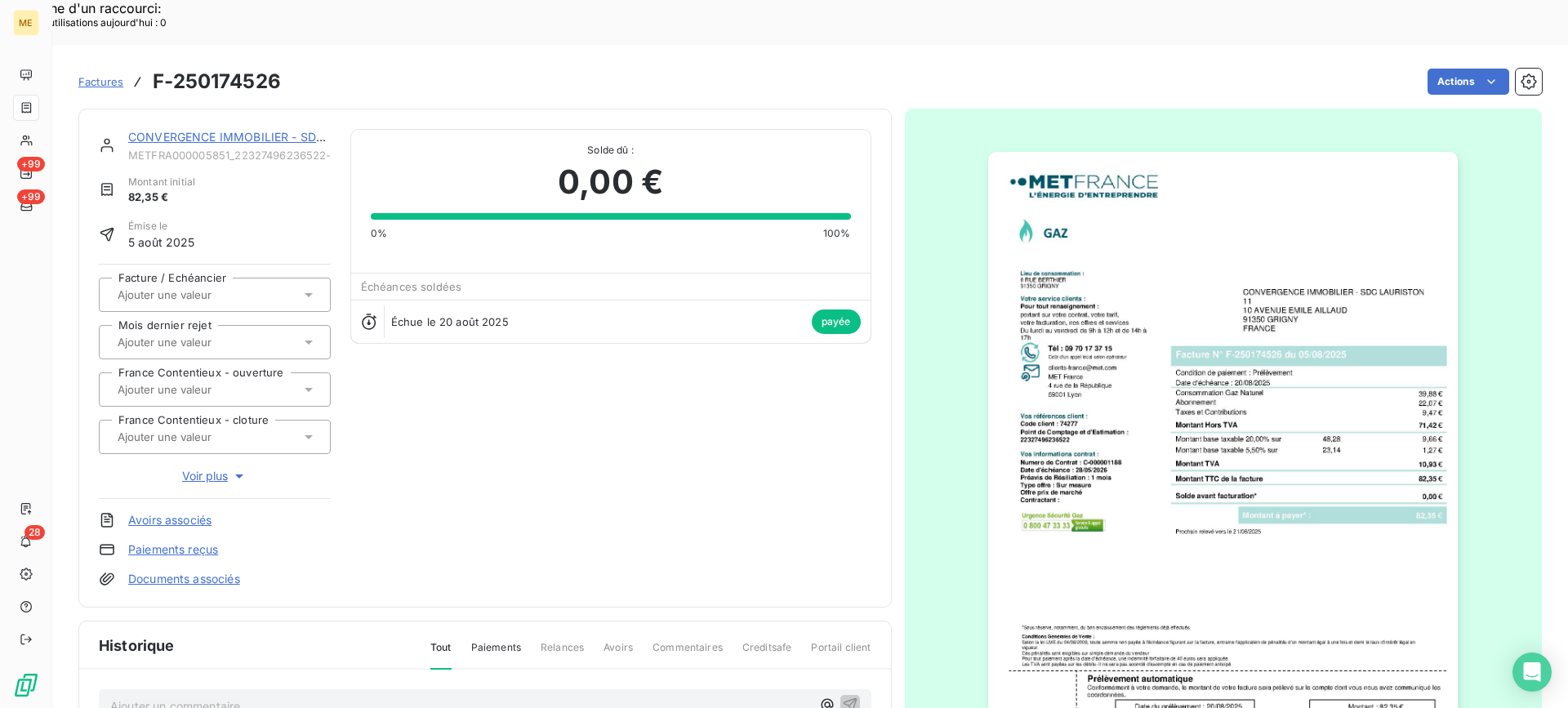
click at [1152, 426] on img "button" at bounding box center [1223, 484] width 469 height 664
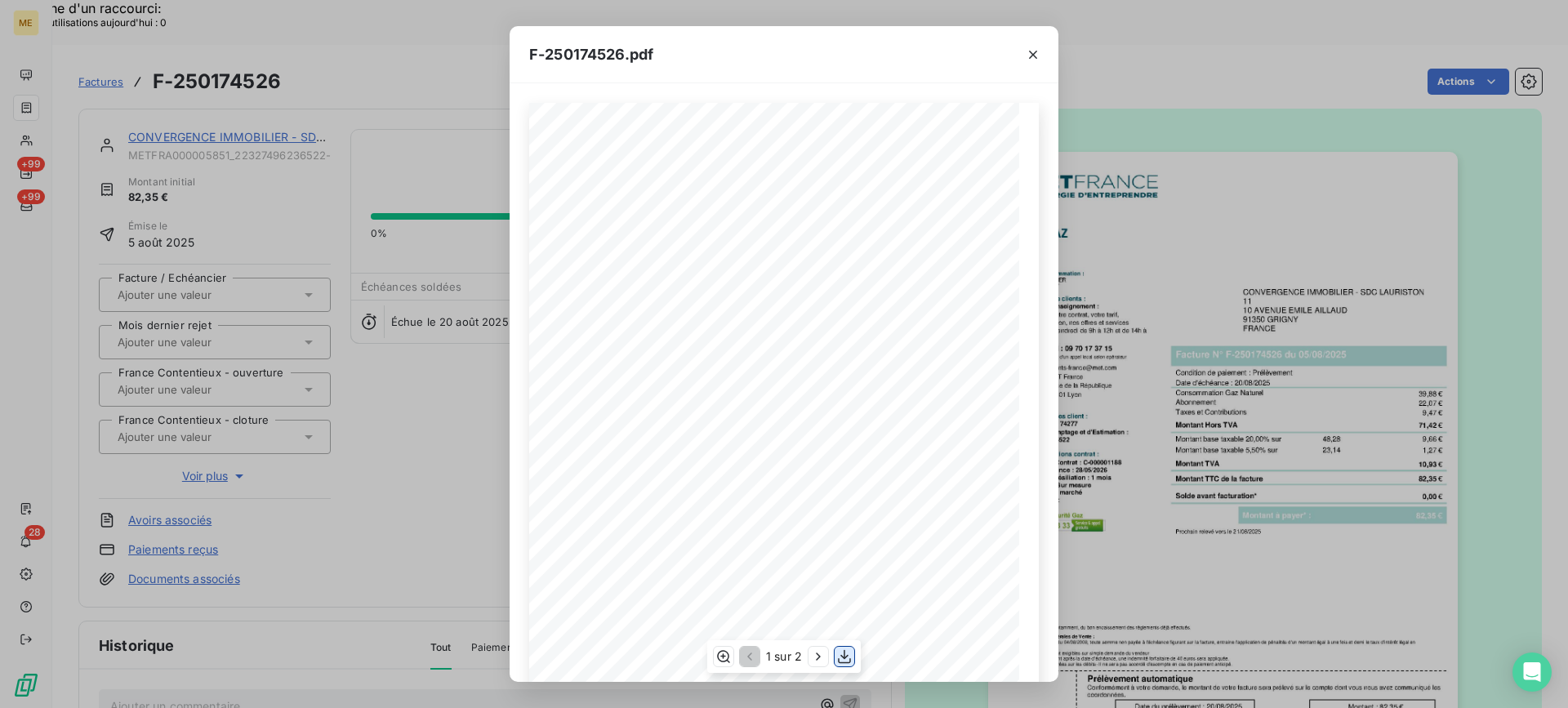
click at [845, 655] on icon "button" at bounding box center [844, 656] width 16 height 16
click at [1044, 55] on button "button" at bounding box center [1033, 55] width 27 height 27
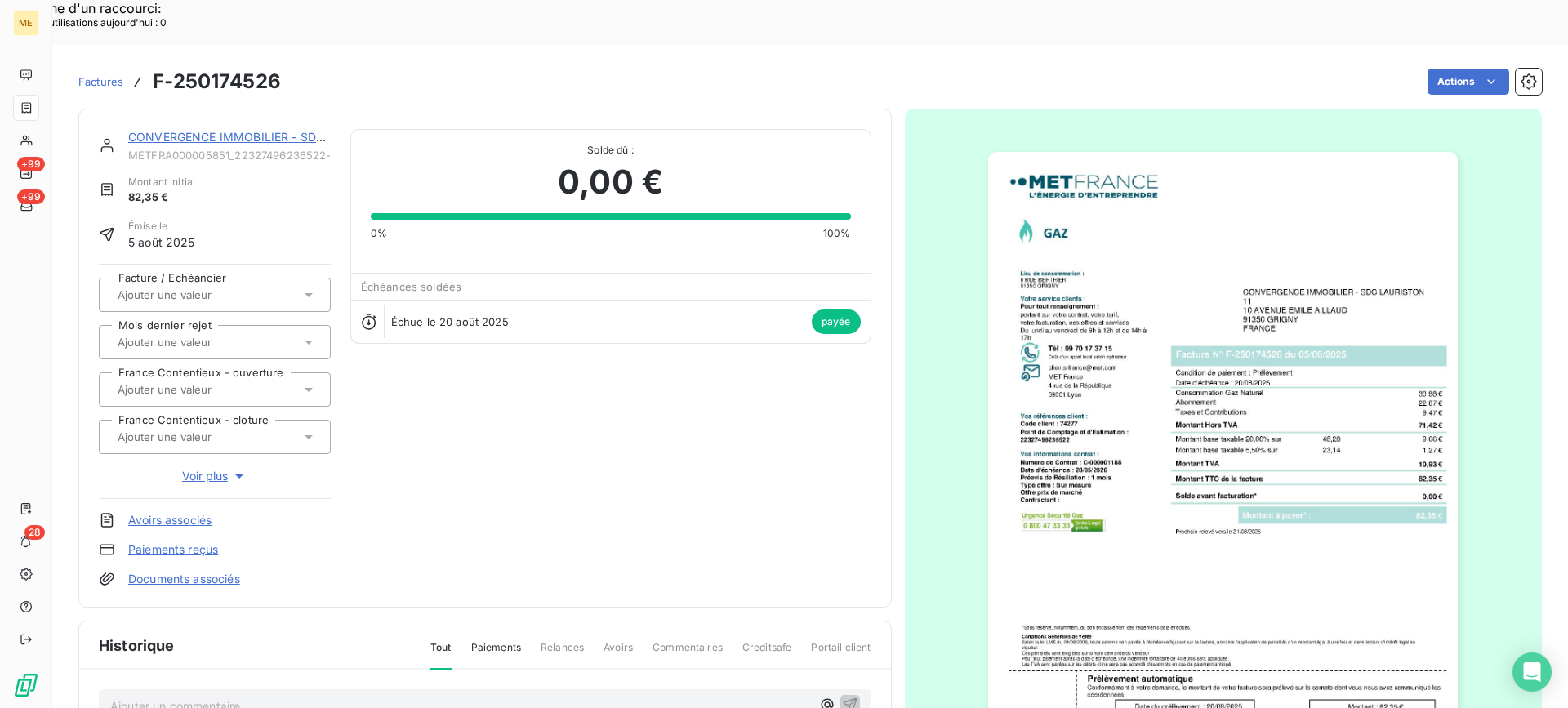
click at [190, 130] on link "CONVERGENCE IMMOBILIER - SDC LAURISTON 11" at bounding box center [268, 137] width 280 height 14
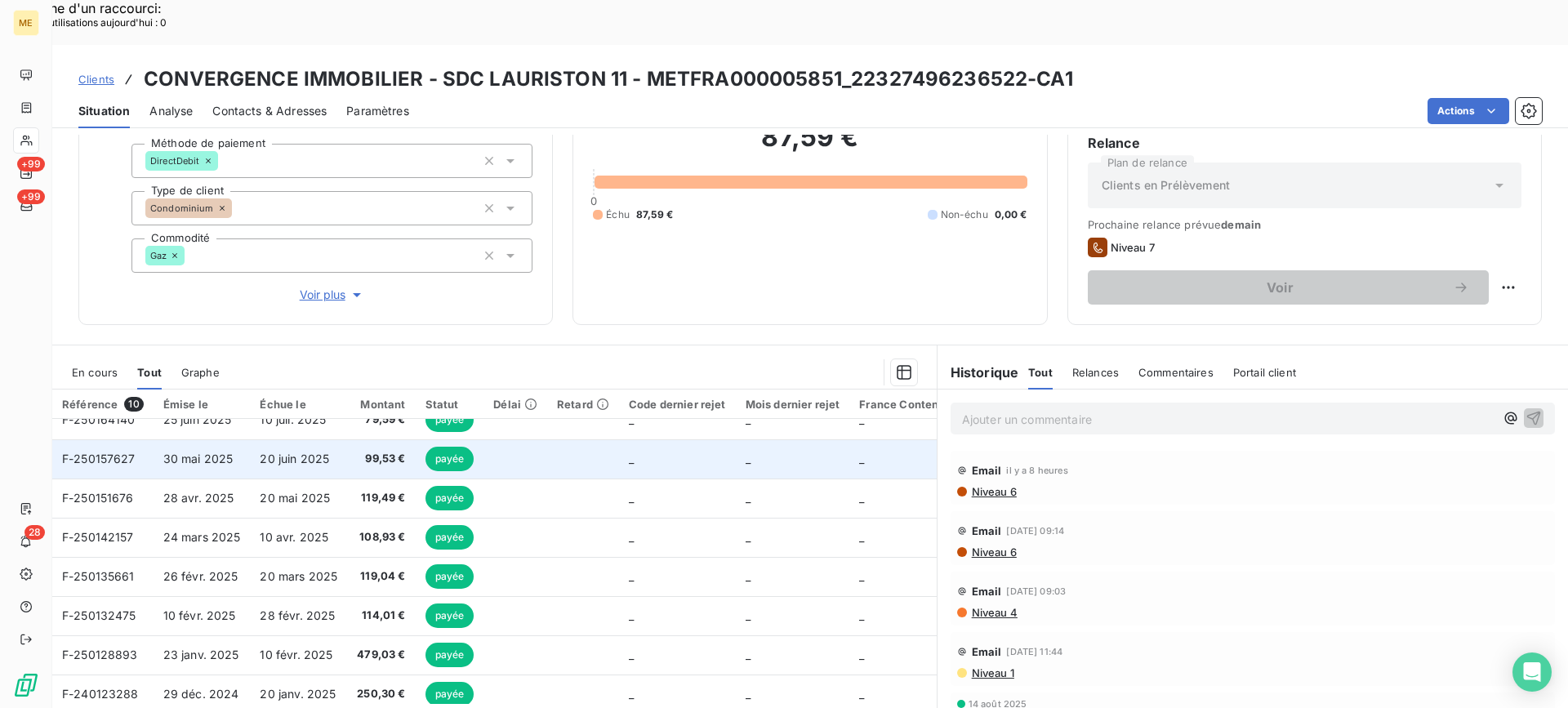
scroll to position [114, 0]
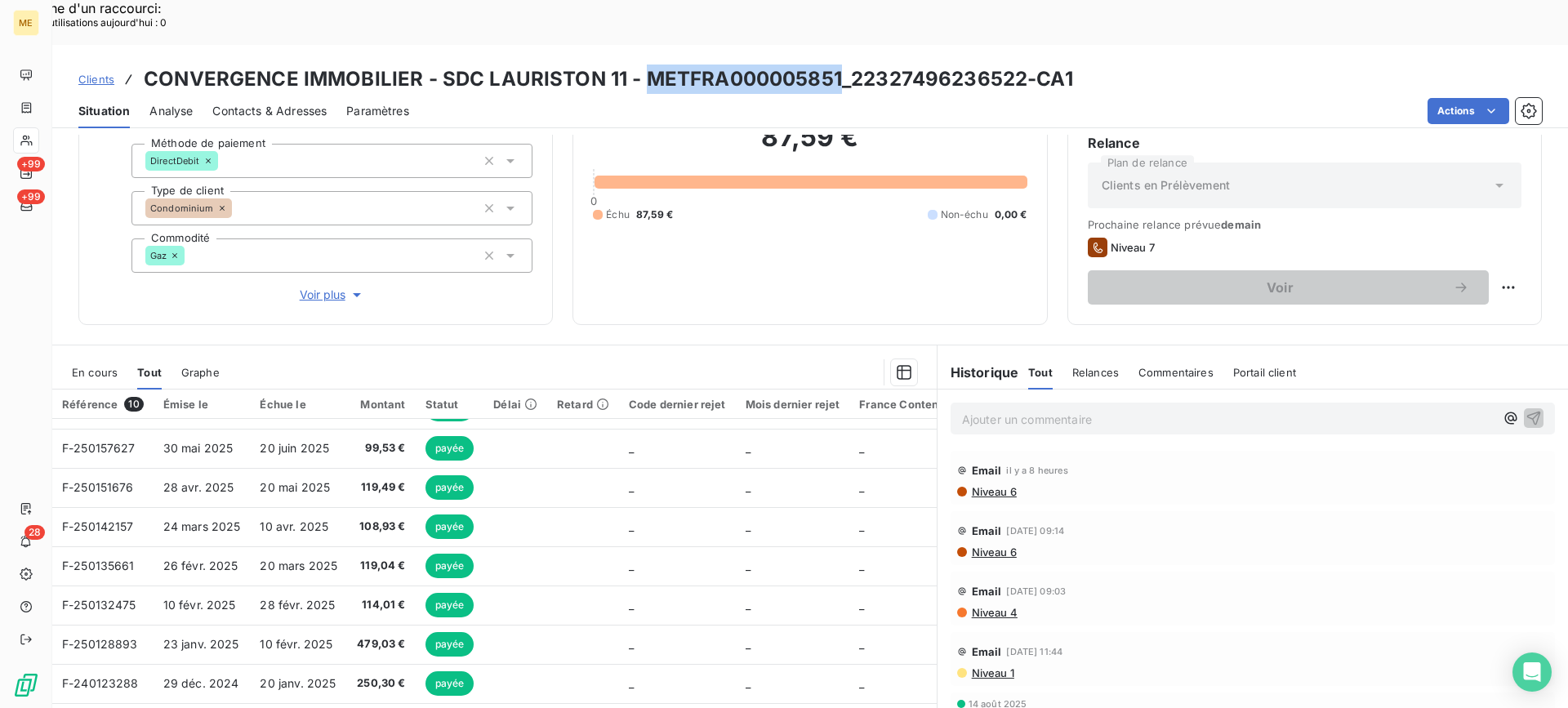
copy h3 "METFRA000005851"
drag, startPoint x: 643, startPoint y: 34, endPoint x: 839, endPoint y: 28, distance: 196.1
click at [839, 65] on h3 "CONVERGENCE IMMOBILIER - SDC LAURISTON 11 - METFRA000005851_22327496236522-CA1" at bounding box center [608, 79] width 930 height 29
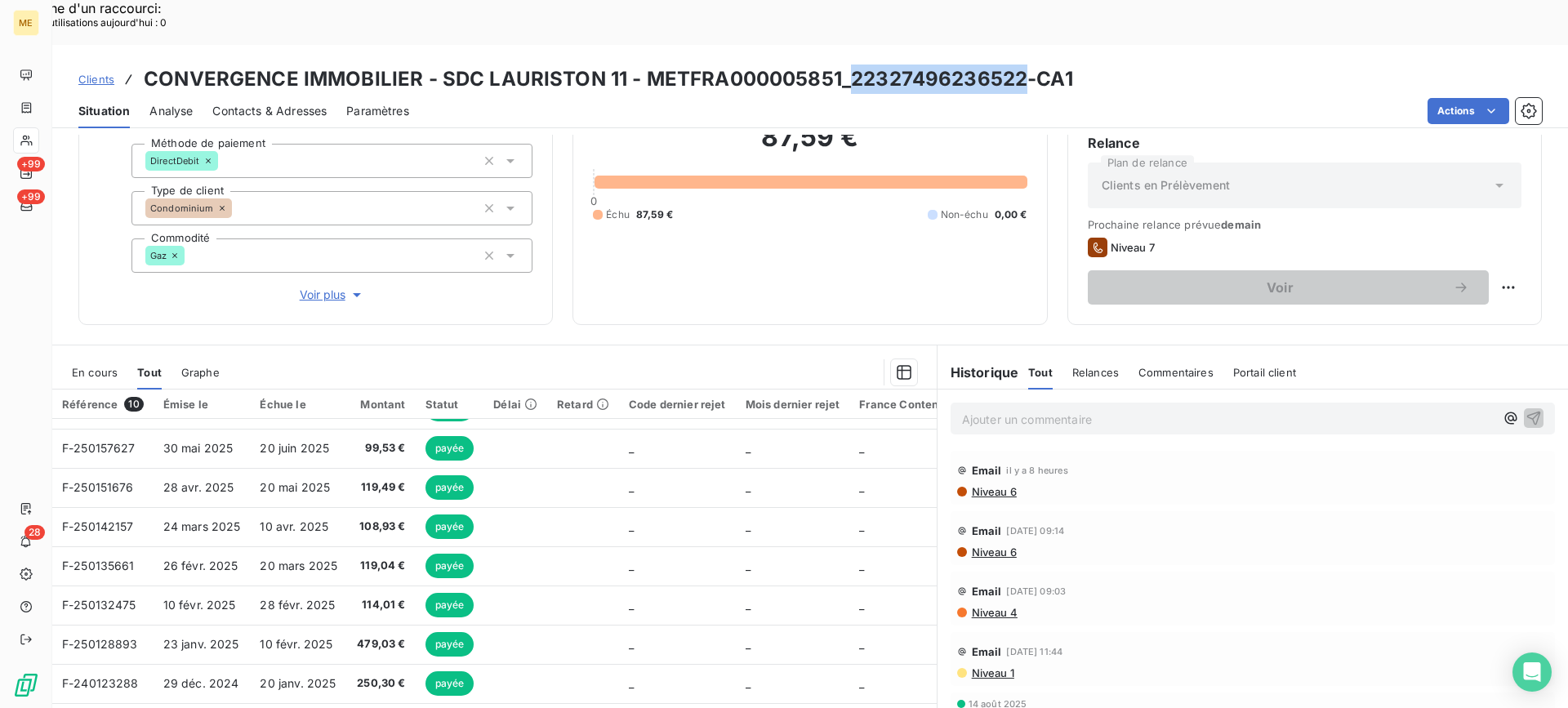
drag, startPoint x: 848, startPoint y: 34, endPoint x: 1019, endPoint y: 30, distance: 171.0
click at [1019, 65] on h3 "CONVERGENCE IMMOBILIER - SDC LAURISTON 11 - METFRA000005851_22327496236522-CA1" at bounding box center [608, 79] width 930 height 29
copy h3 "22327496236522"
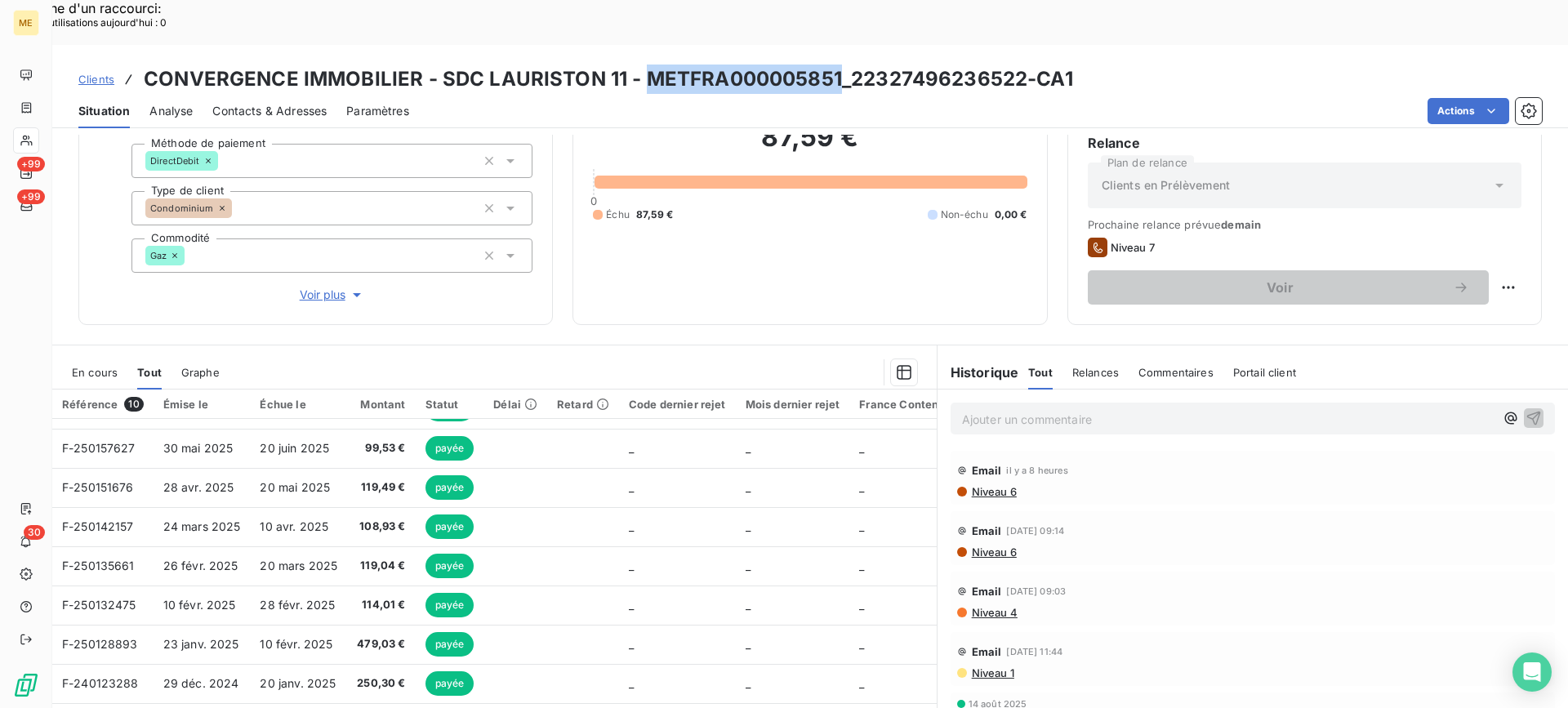
copy h3 "METFRA000005851"
drag, startPoint x: 646, startPoint y: 35, endPoint x: 833, endPoint y: 43, distance: 187.2
click at [833, 65] on h3 "CONVERGENCE IMMOBILIER - SDC LAURISTON 11 - METFRA000005851_22327496236522-CA1" at bounding box center [608, 79] width 930 height 29
click at [909, 98] on div "Actions" at bounding box center [985, 111] width 1113 height 27
click at [845, 65] on h3 "CONVERGENCE IMMOBILIER - SDC LAURISTON 11 - METFRA000005851_22327496236522-CA1" at bounding box center [608, 79] width 930 height 29
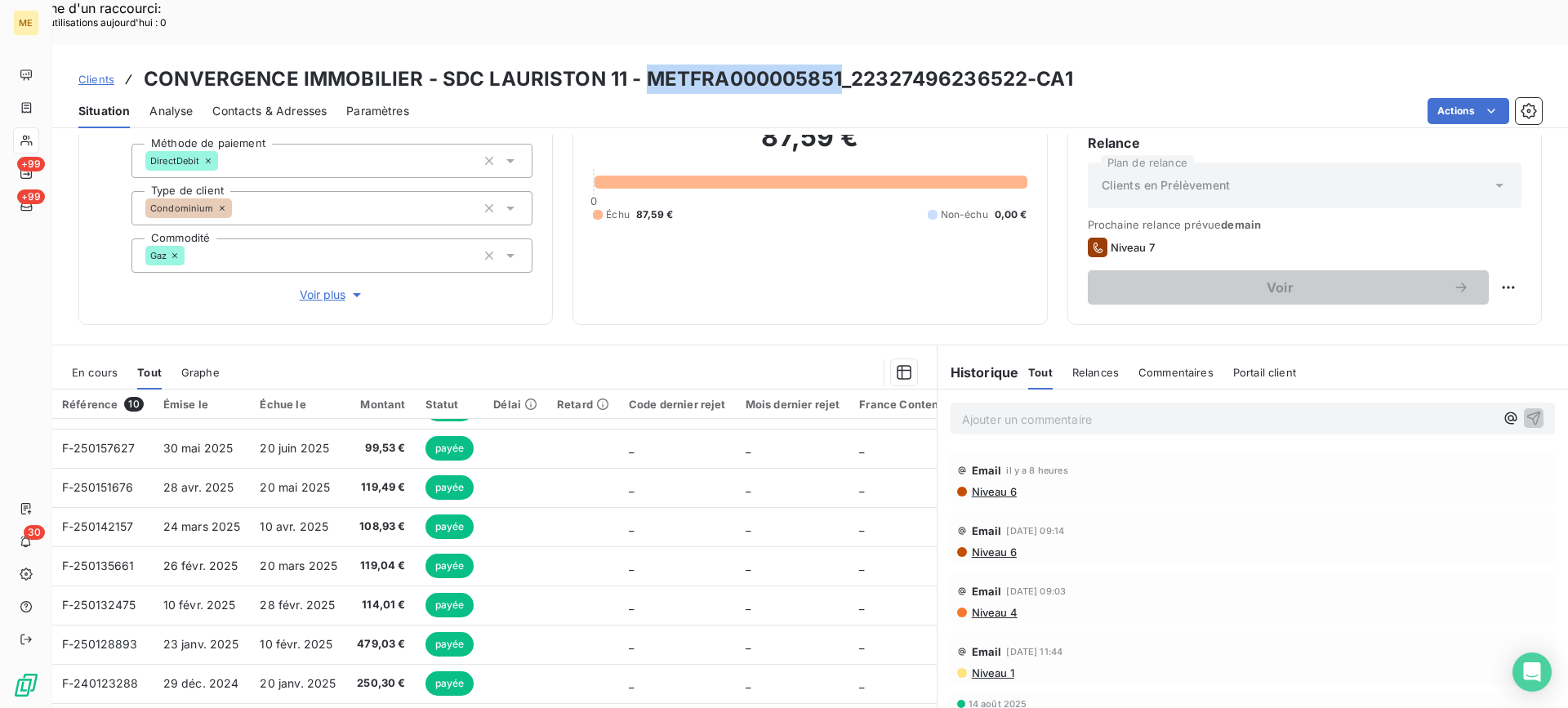
click at [96, 365] on span "En cours" at bounding box center [95, 372] width 46 height 13
click at [797, 250] on div "87,59 € 0 Échu 87,59 € Non-échu 0,00 €" at bounding box center [809, 171] width 434 height 266
click at [864, 65] on h3 "CONVERGENCE IMMOBILIER - SDC LAURISTON 11 - METFRA000005851_22327496236522-CA1" at bounding box center [608, 79] width 930 height 29
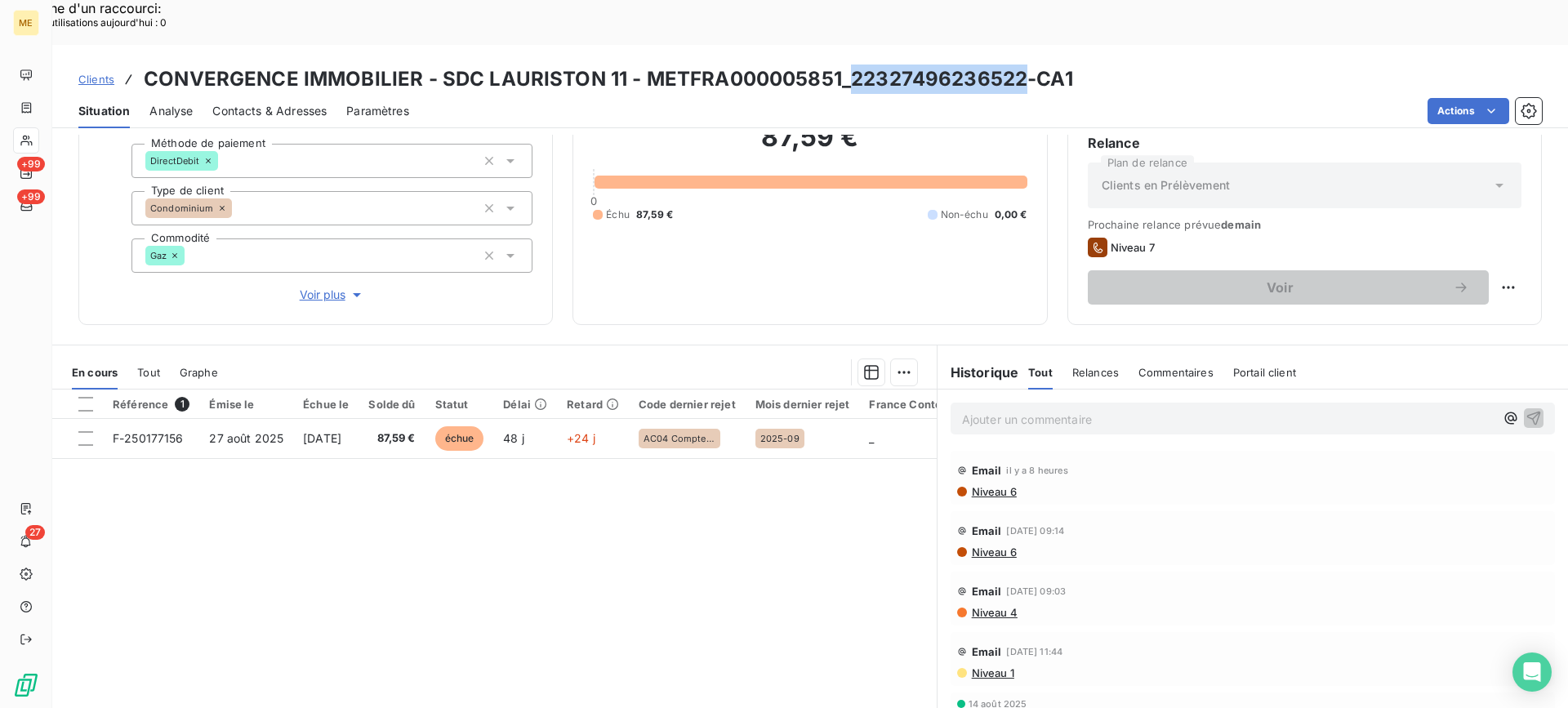
copy h3 "22327496236522"
drag, startPoint x: 848, startPoint y: 38, endPoint x: 1018, endPoint y: 38, distance: 170.0
click at [1018, 65] on h3 "CONVERGENCE IMMOBILIER - SDC LAURISTON 11 - METFRA000005851_22327496236522-CA1" at bounding box center [608, 79] width 930 height 29
click at [13, 132] on div at bounding box center [27, 140] width 27 height 27
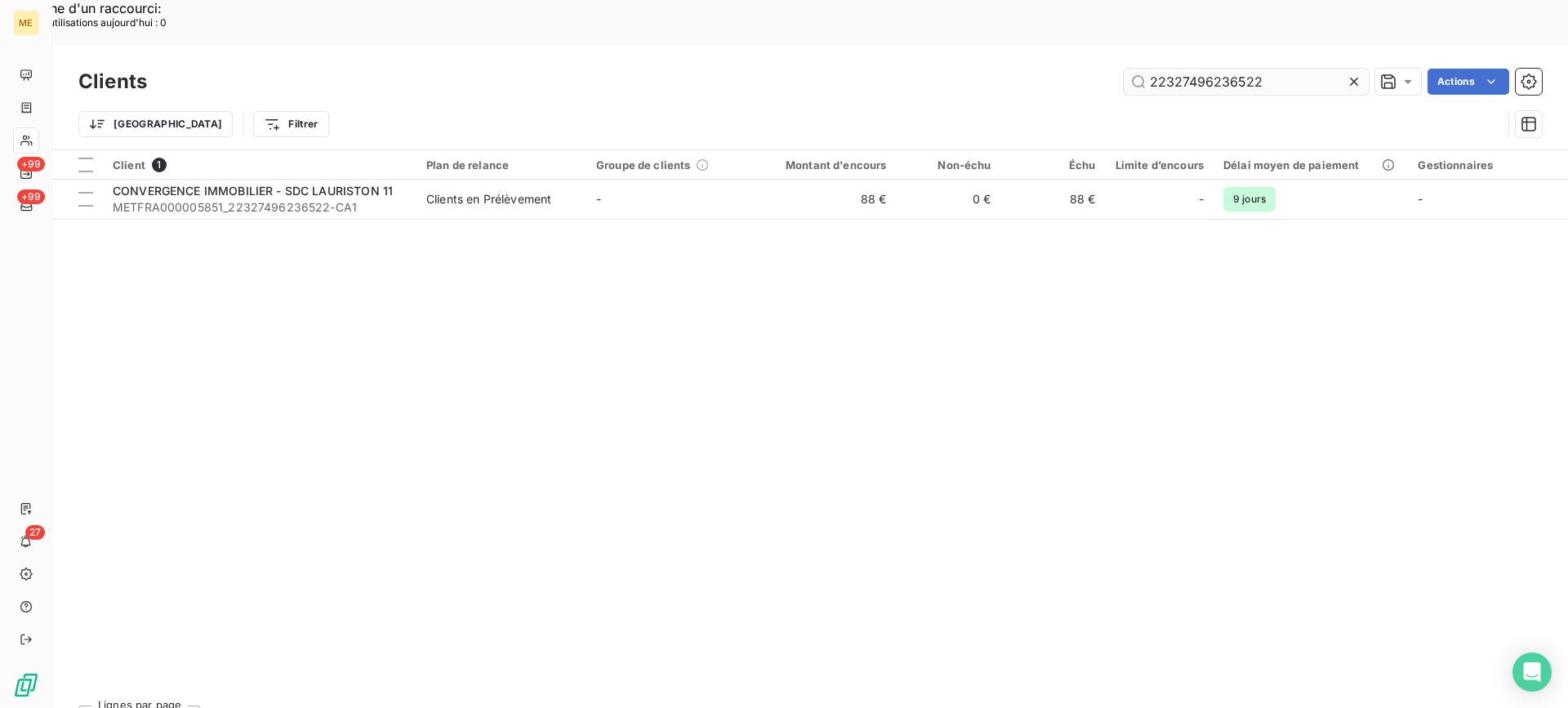
click at [1232, 68] on input "22327496236522" at bounding box center [1246, 82] width 245 height 27
type input "14299421048061"
click at [368, 177] on div "Client 1 Plan de relance Groupe de clients Montant d'encours Non-échu Échu Limi…" at bounding box center [810, 420] width 1516 height 542
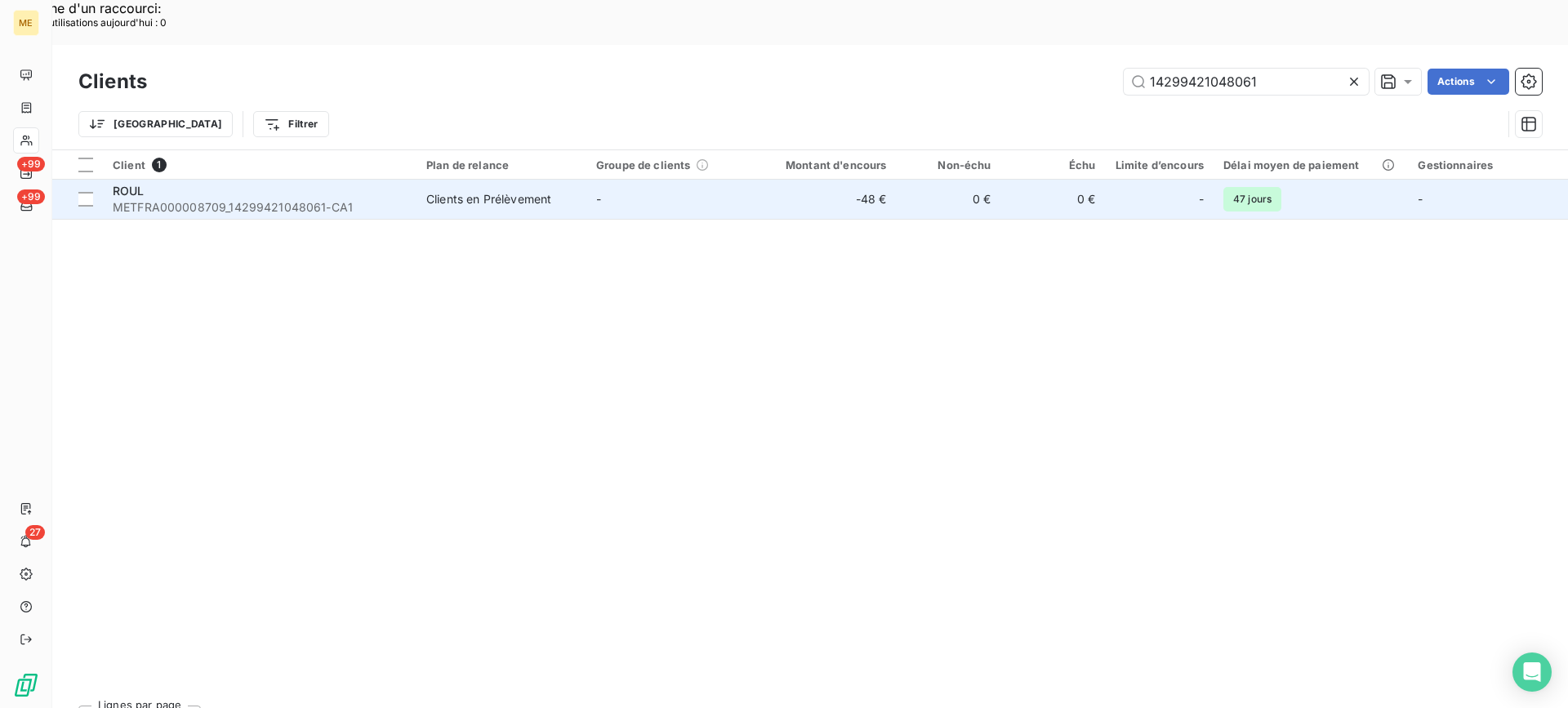
click at [372, 199] on span "METFRA000008709_14299421048061-CA1" at bounding box center [260, 207] width 294 height 16
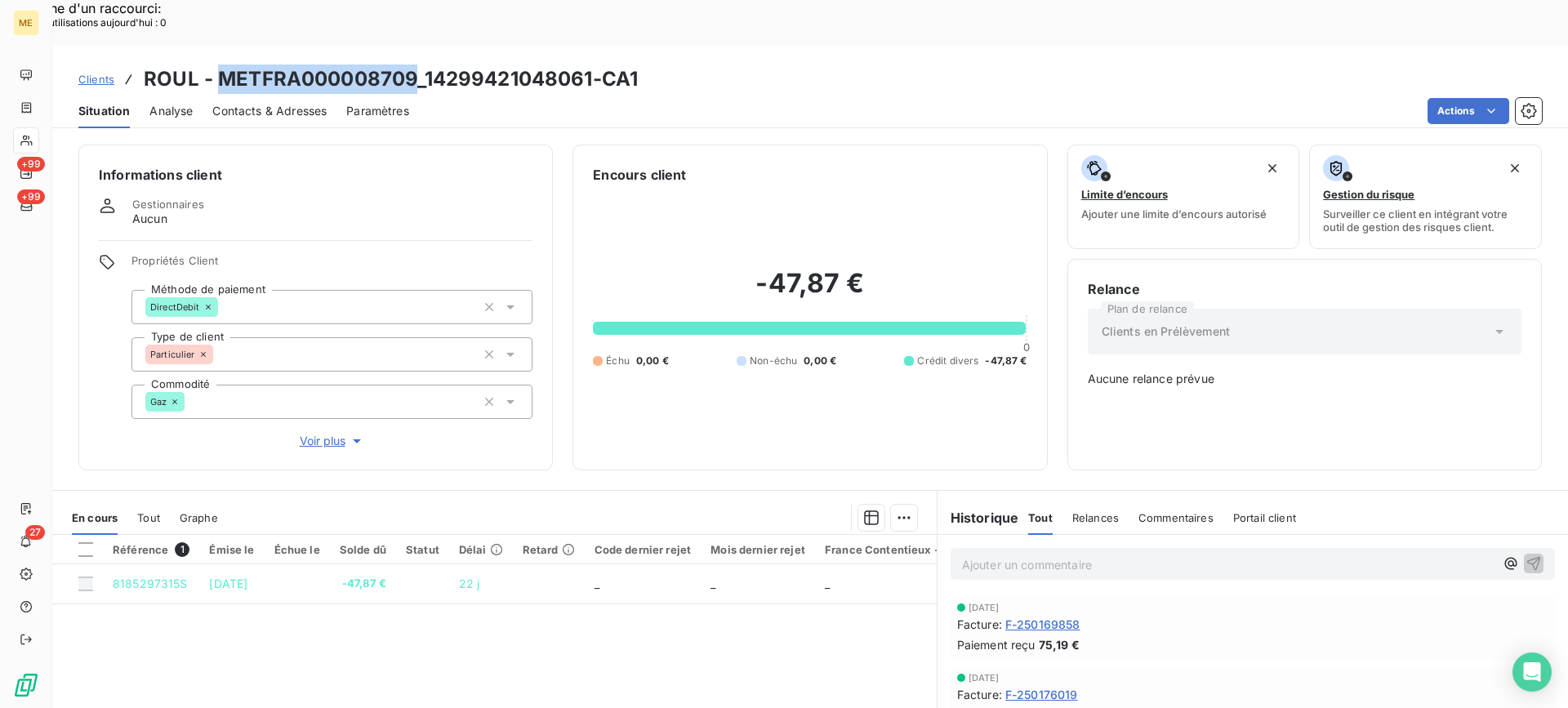
drag, startPoint x: 217, startPoint y: 30, endPoint x: 416, endPoint y: 39, distance: 199.2
click at [415, 65] on h3 "ROUL - METFRA000008709_14299421048061-CA1" at bounding box center [390, 79] width 494 height 29
